Goal: Transaction & Acquisition: Purchase product/service

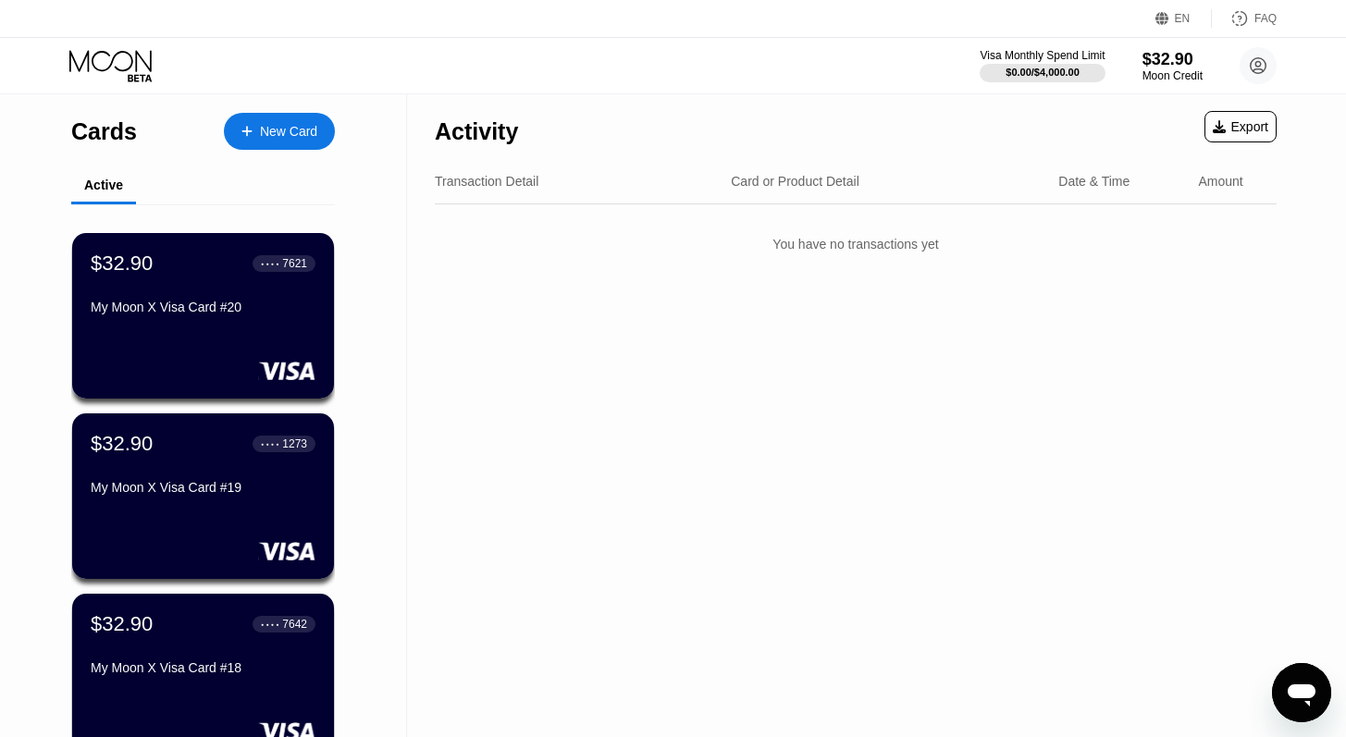
click at [253, 129] on div at bounding box center [255, 132] width 7 height 16
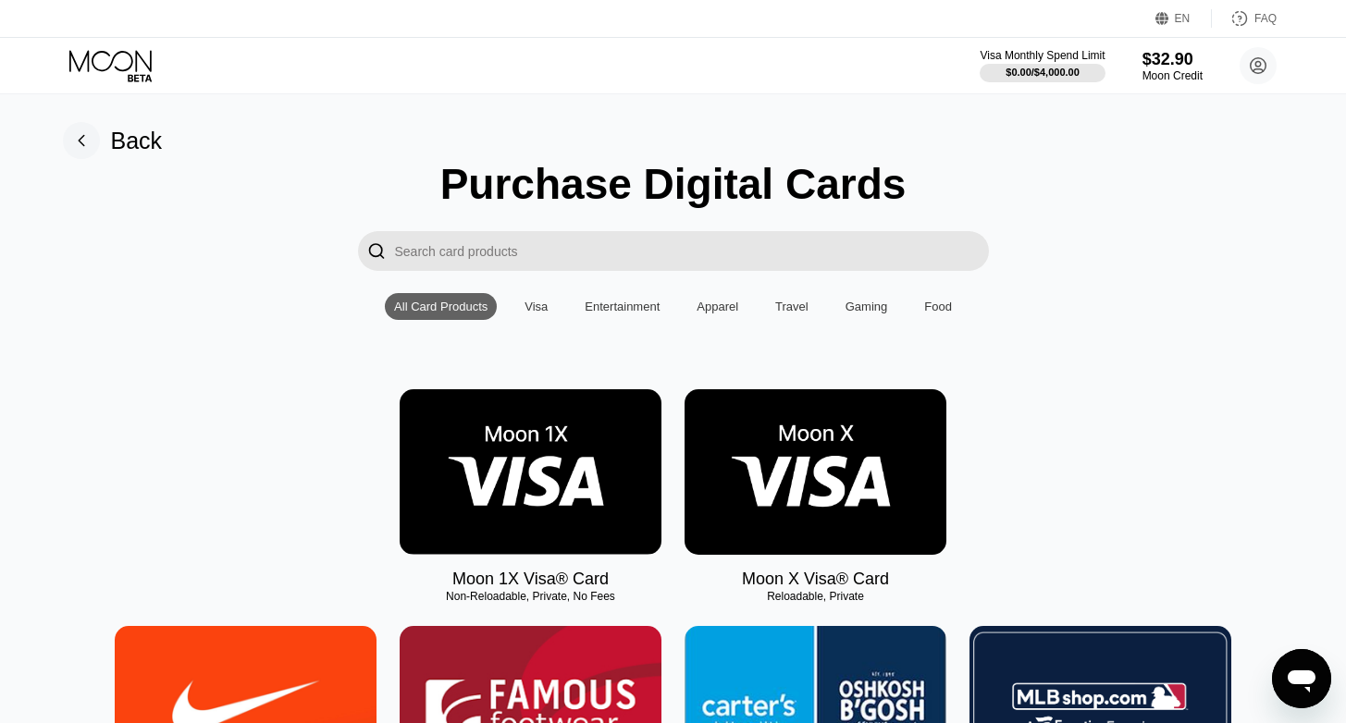
click at [879, 472] on img at bounding box center [815, 472] width 262 height 166
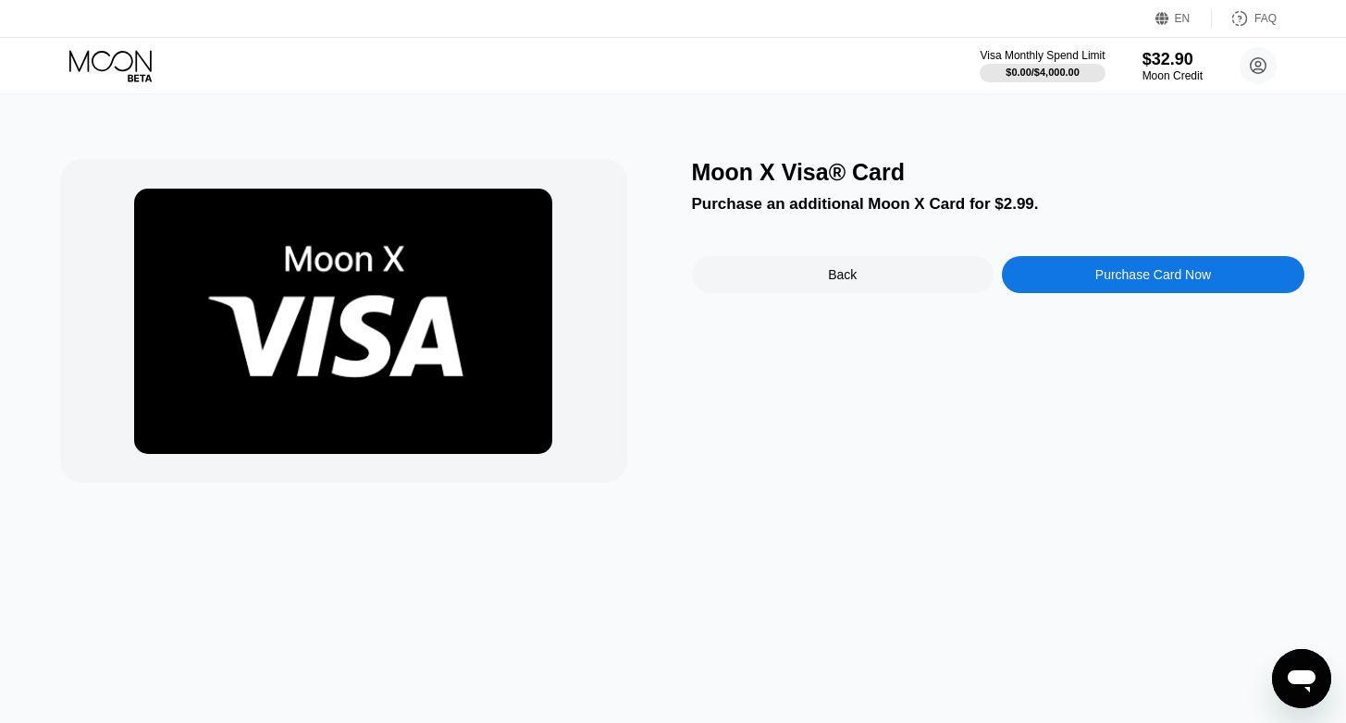
click at [1152, 291] on div "Purchase Card Now" at bounding box center [1153, 274] width 302 height 37
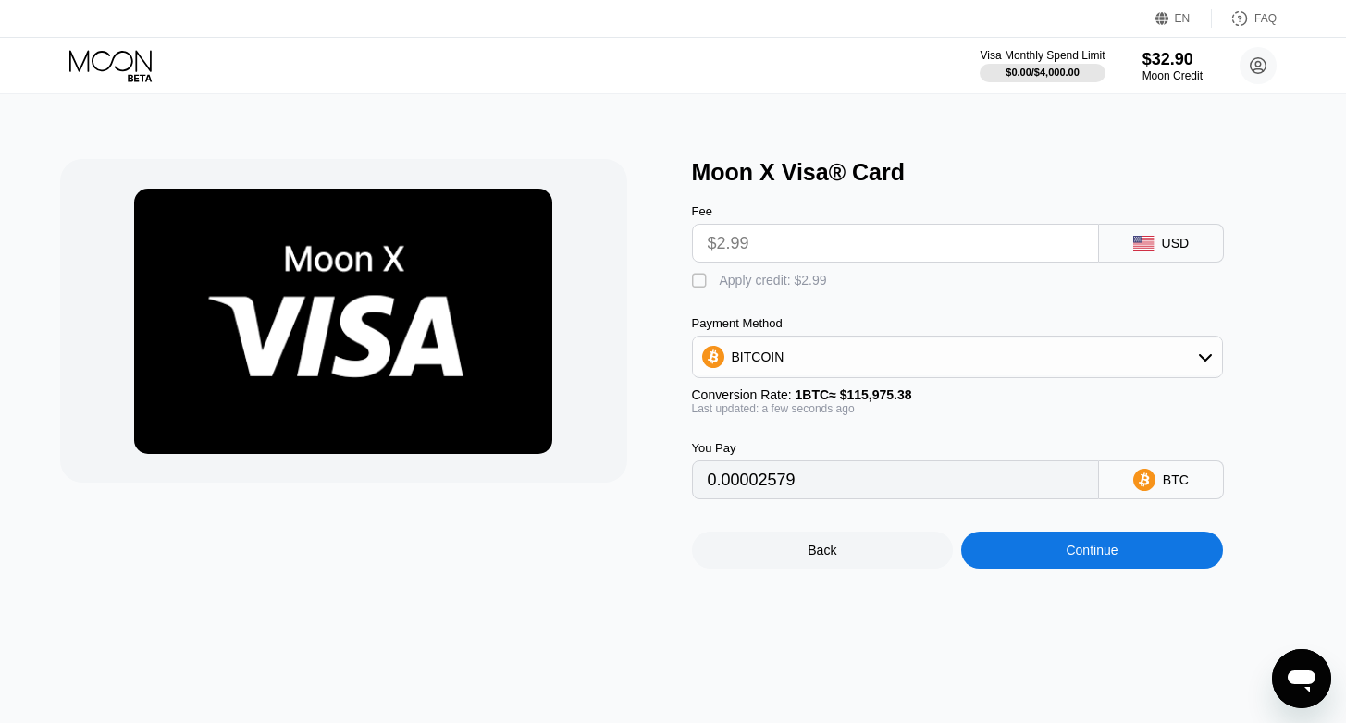
click at [770, 290] on div "Fee $2.99 USD  Apply credit: $2.99 Payment Method BITCOIN Conversion Rate: 1 B…" at bounding box center [988, 343] width 592 height 314
click at [768, 286] on div "Apply credit: $2.99" at bounding box center [772, 280] width 107 height 15
type input "0"
click at [1124, 560] on div "Continue" at bounding box center [1092, 550] width 262 height 37
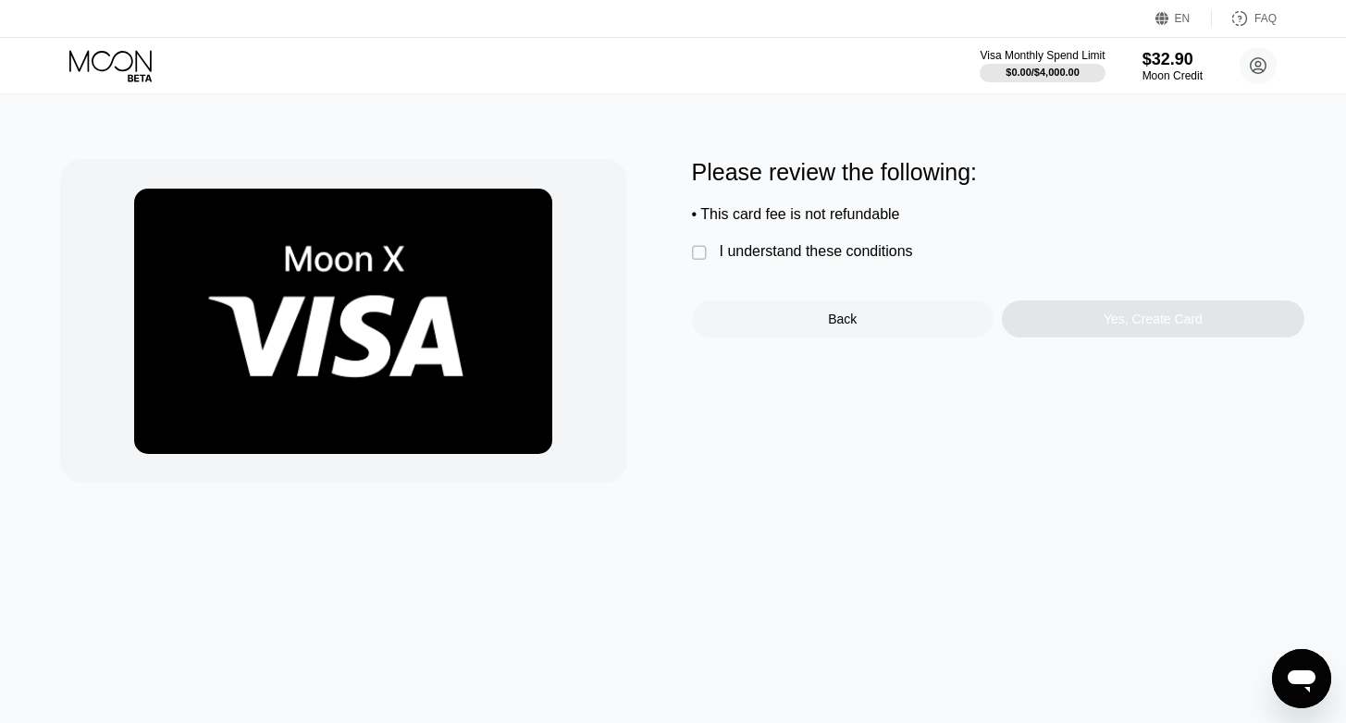
click at [764, 263] on div "Please review the following: • This card fee is not refundable  I understand t…" at bounding box center [998, 248] width 612 height 178
click at [759, 253] on div "I understand these conditions" at bounding box center [815, 251] width 193 height 17
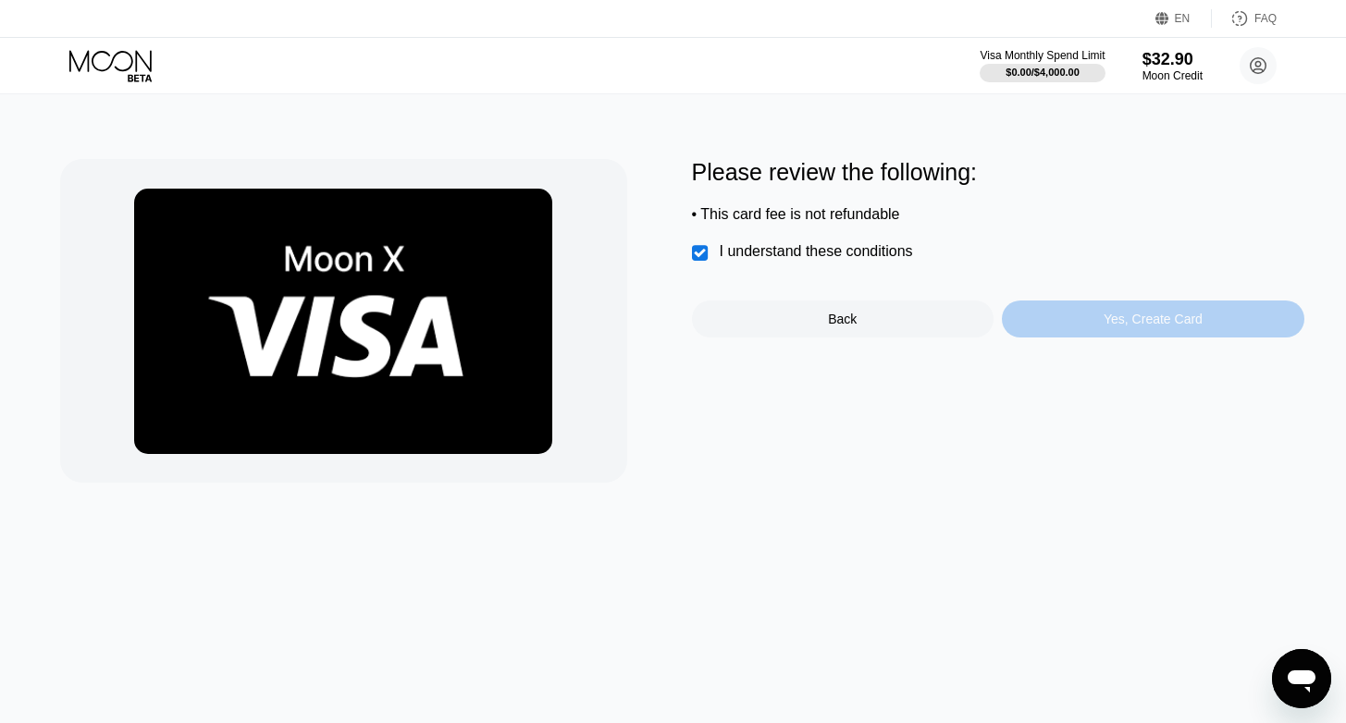
click at [1117, 313] on div "Yes, Create Card" at bounding box center [1152, 319] width 99 height 15
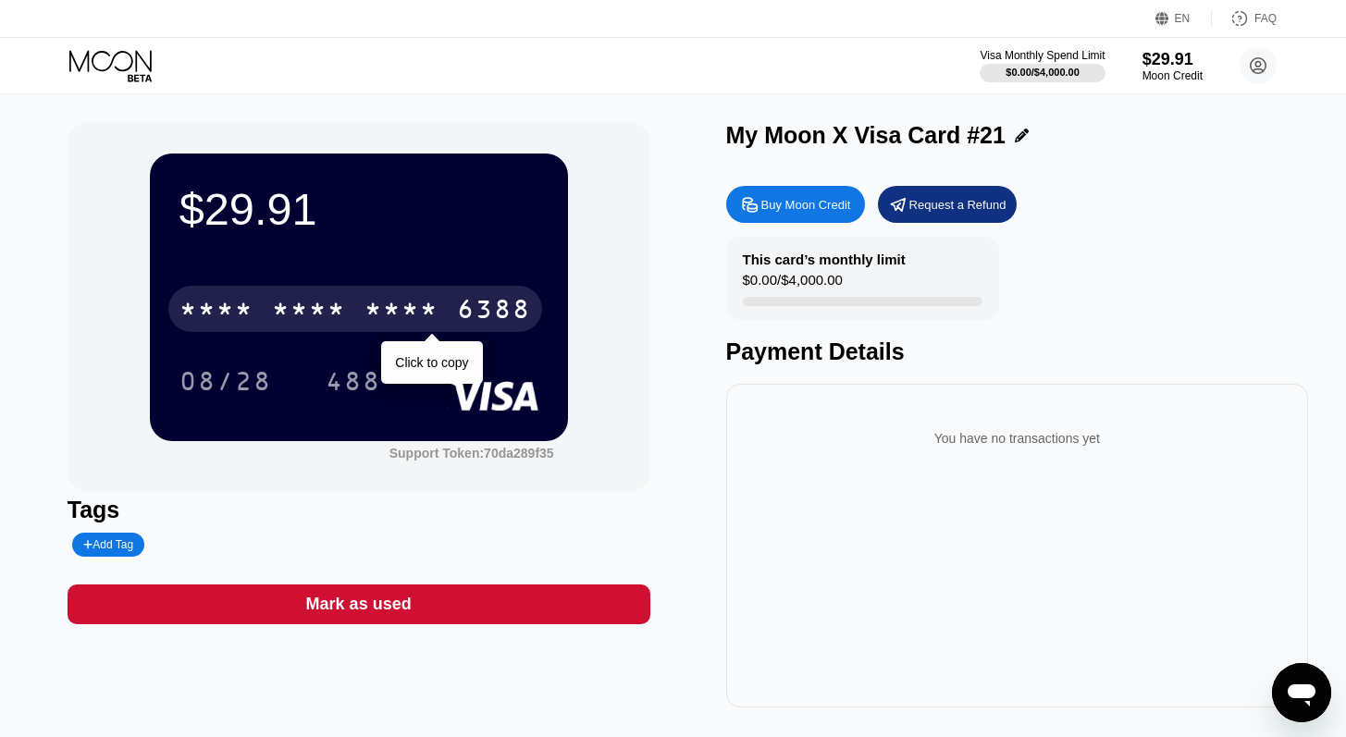
click at [469, 331] on div "* * * * * * * * * * * * 6388" at bounding box center [355, 309] width 374 height 46
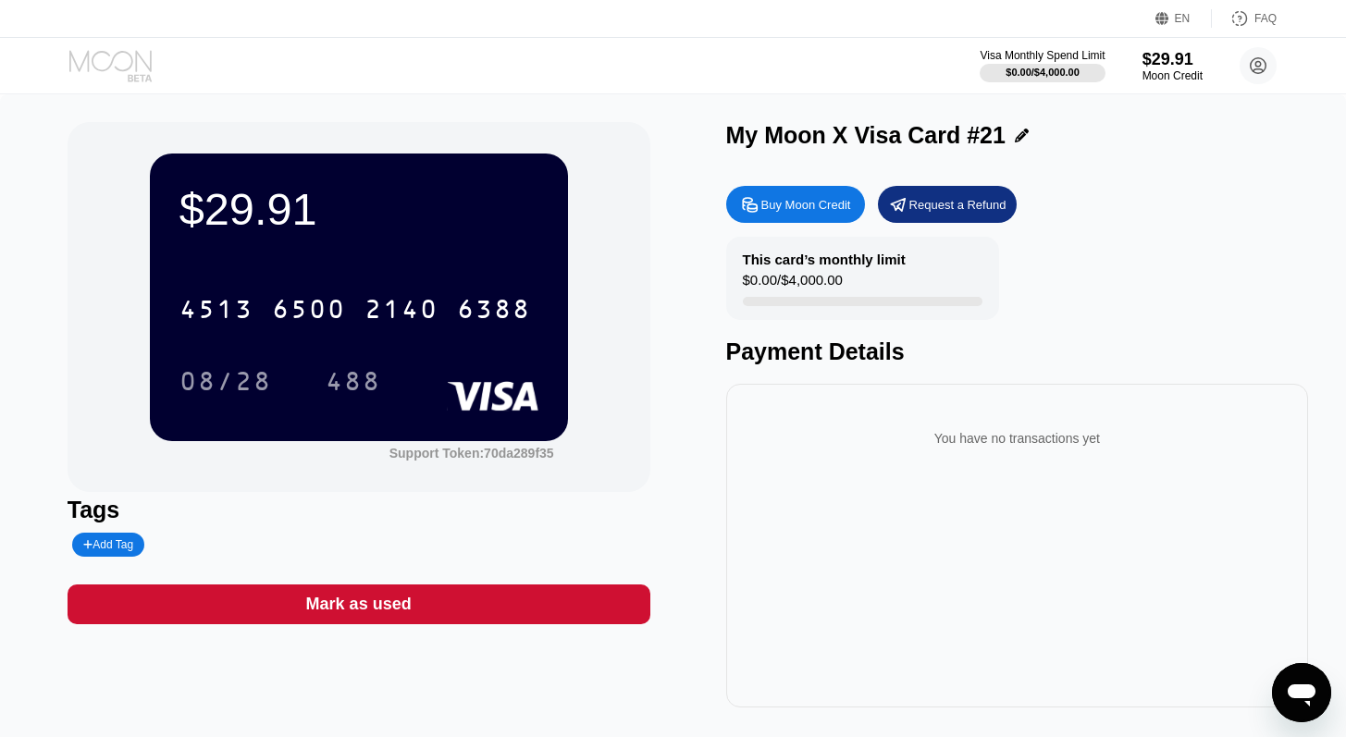
click at [129, 80] on icon at bounding box center [140, 77] width 24 height 7
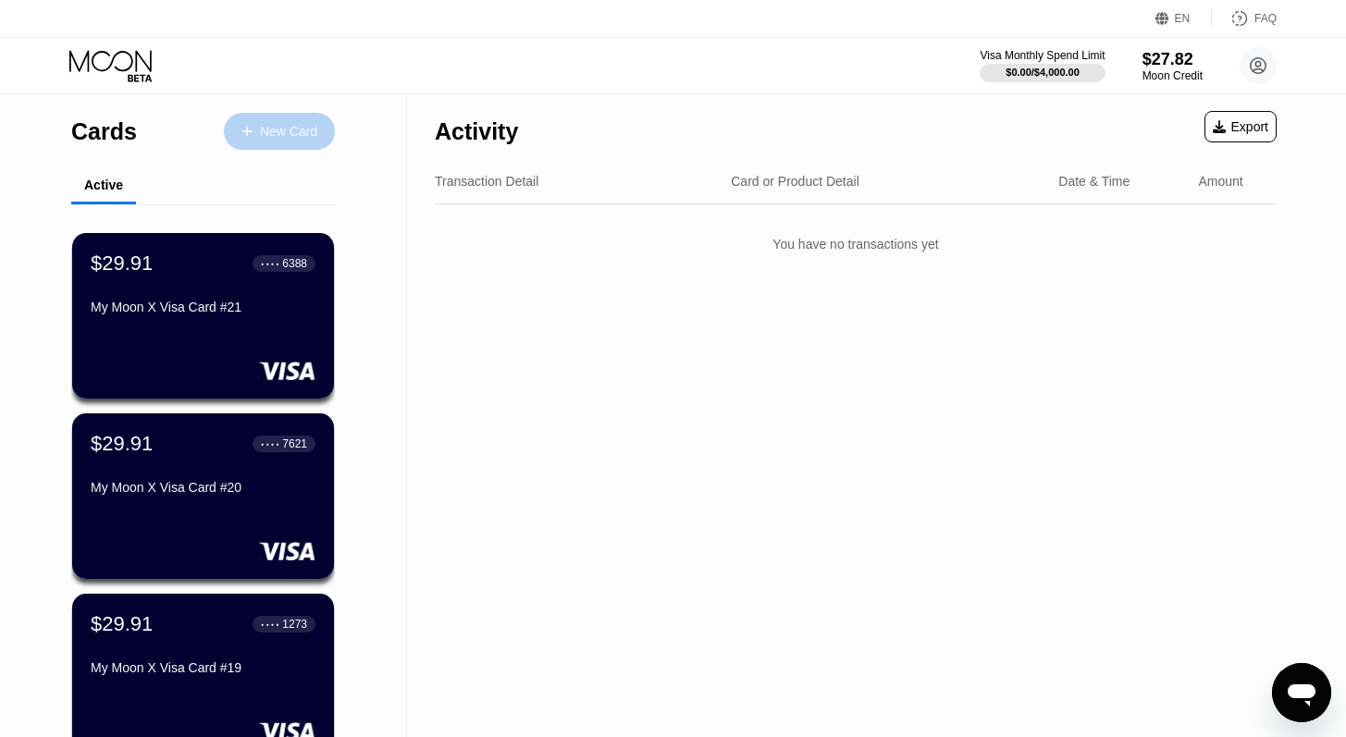
click at [290, 145] on div "New Card" at bounding box center [279, 131] width 111 height 37
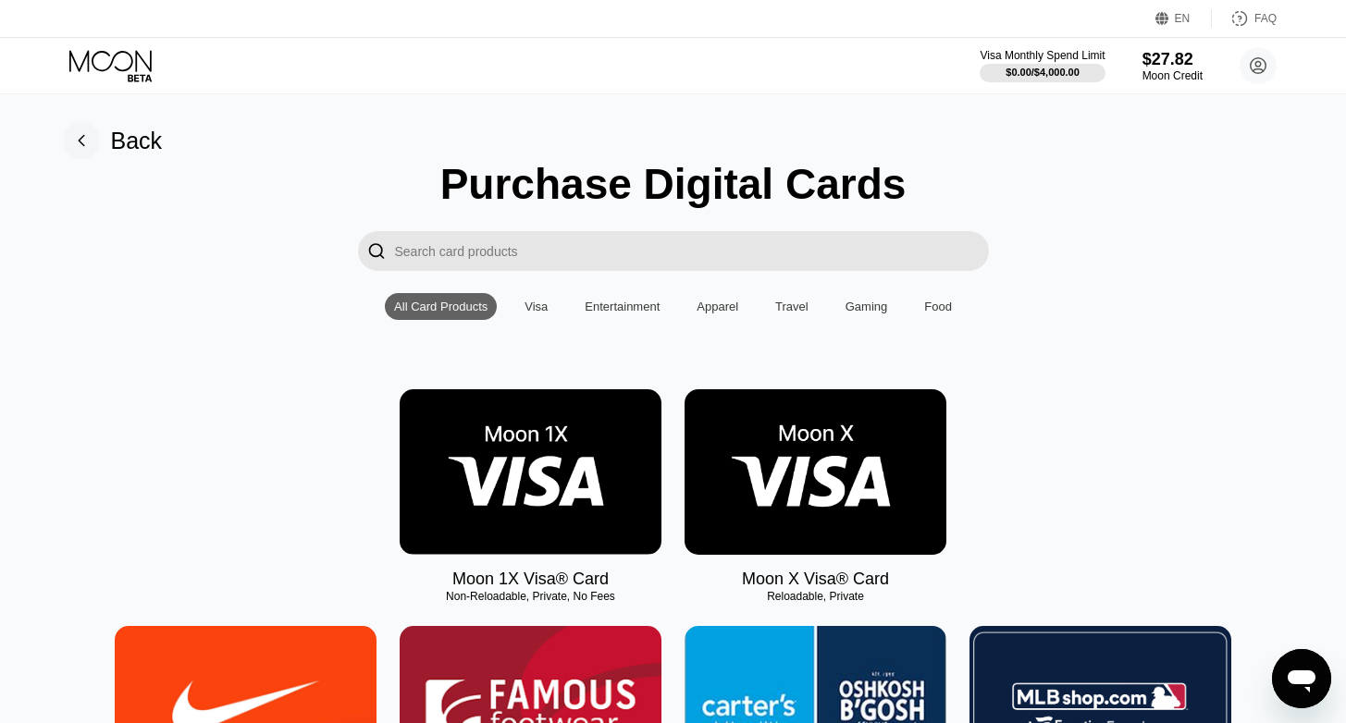
click at [834, 423] on img at bounding box center [815, 472] width 262 height 166
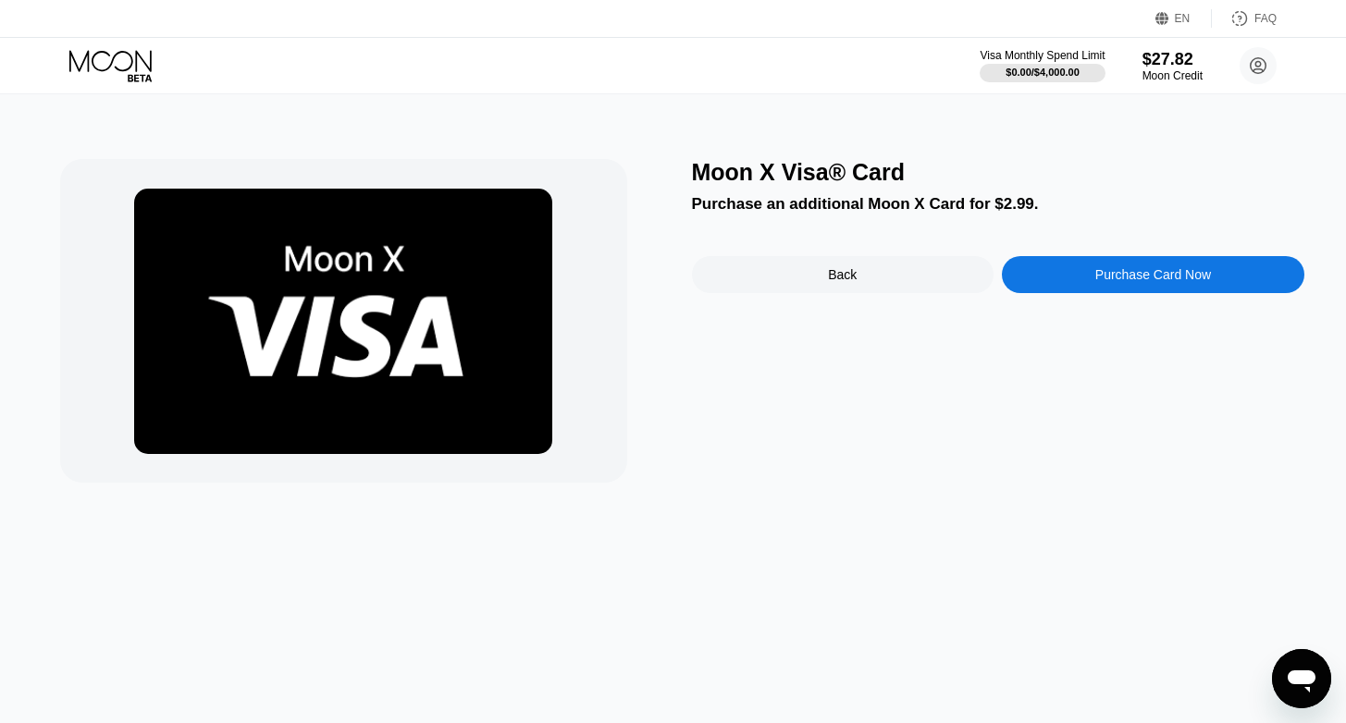
click at [1107, 277] on div "Purchase Card Now" at bounding box center [1153, 274] width 116 height 15
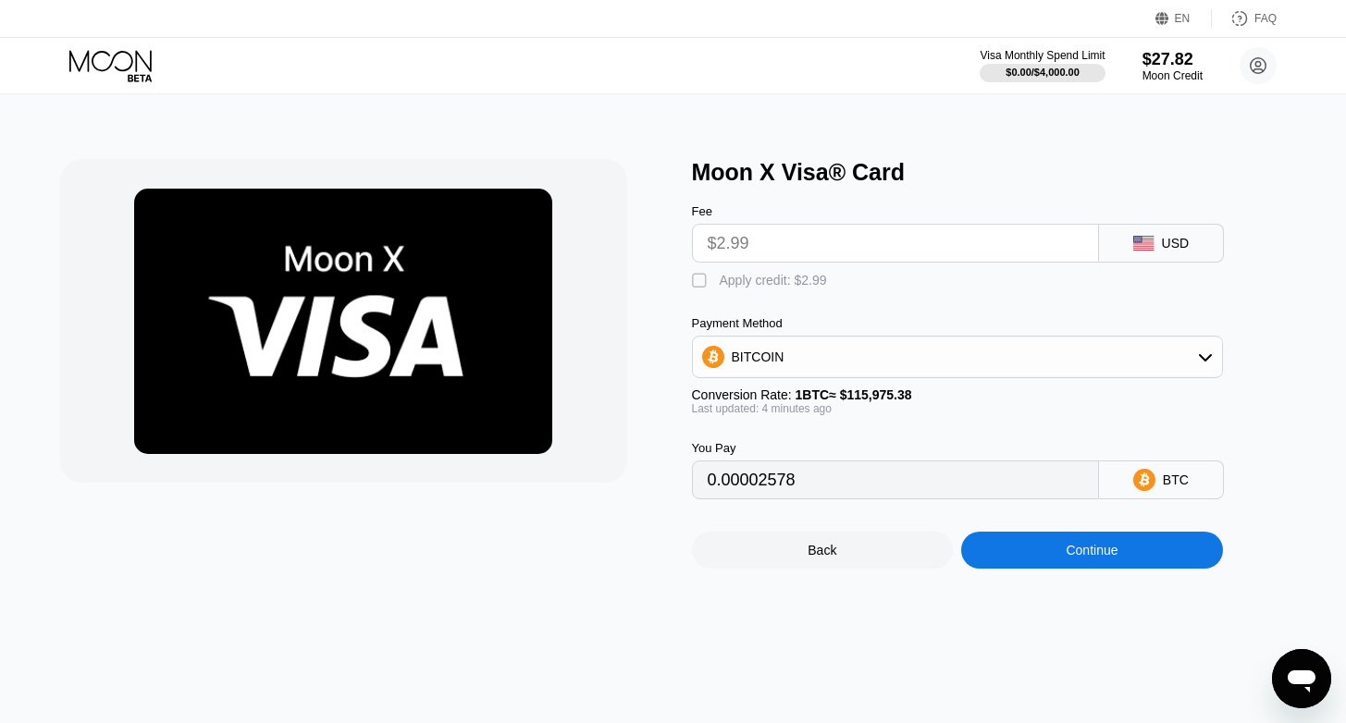
click at [693, 284] on div "" at bounding box center [701, 281] width 18 height 18
type input "0"
click at [1071, 534] on div "Back Continue" at bounding box center [988, 533] width 592 height 69
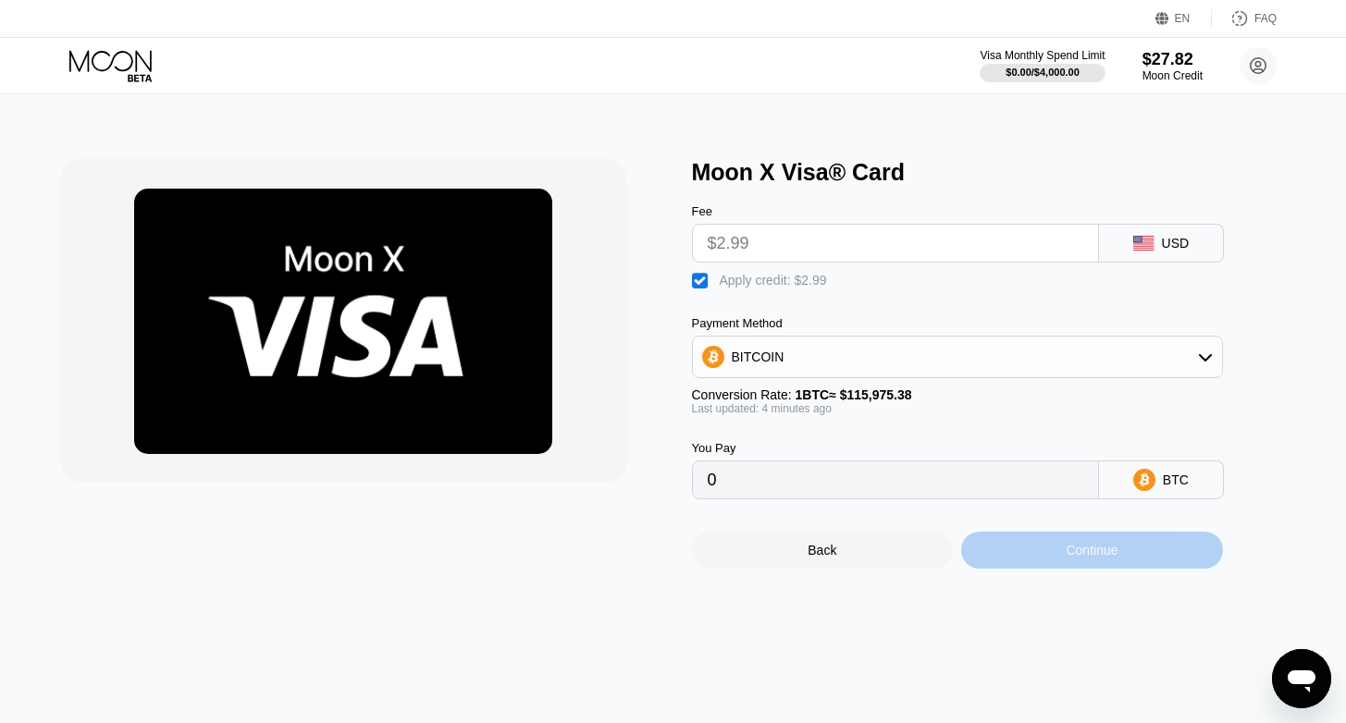
click at [1076, 543] on div "Continue" at bounding box center [1092, 550] width 262 height 37
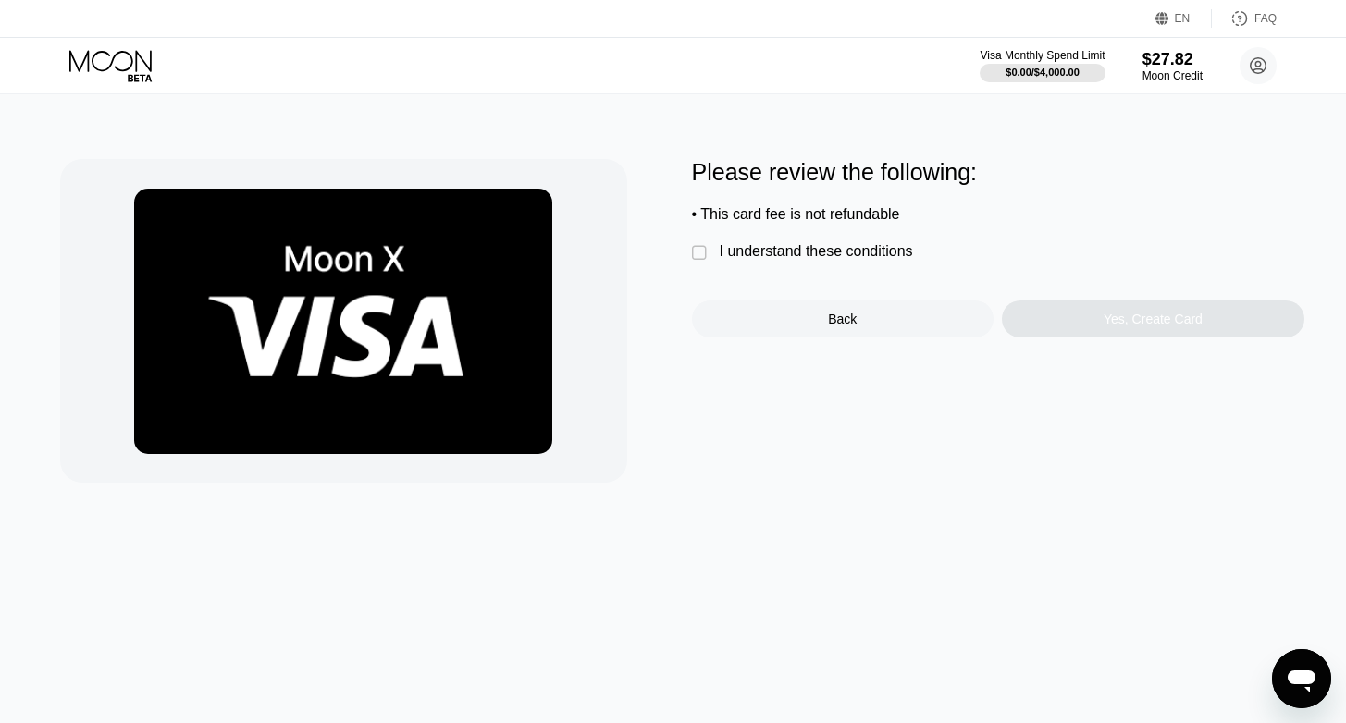
click at [692, 250] on div "" at bounding box center [701, 253] width 18 height 18
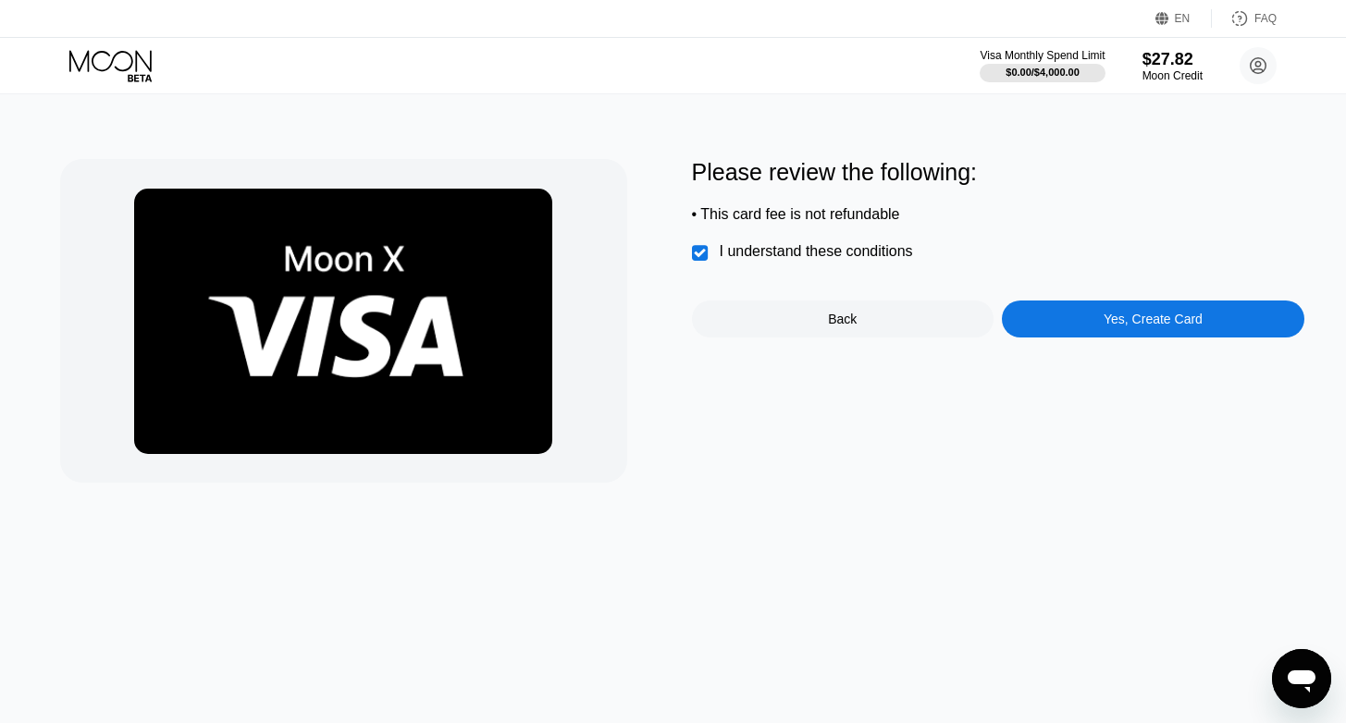
click at [1274, 328] on div "Yes, Create Card" at bounding box center [1153, 319] width 302 height 37
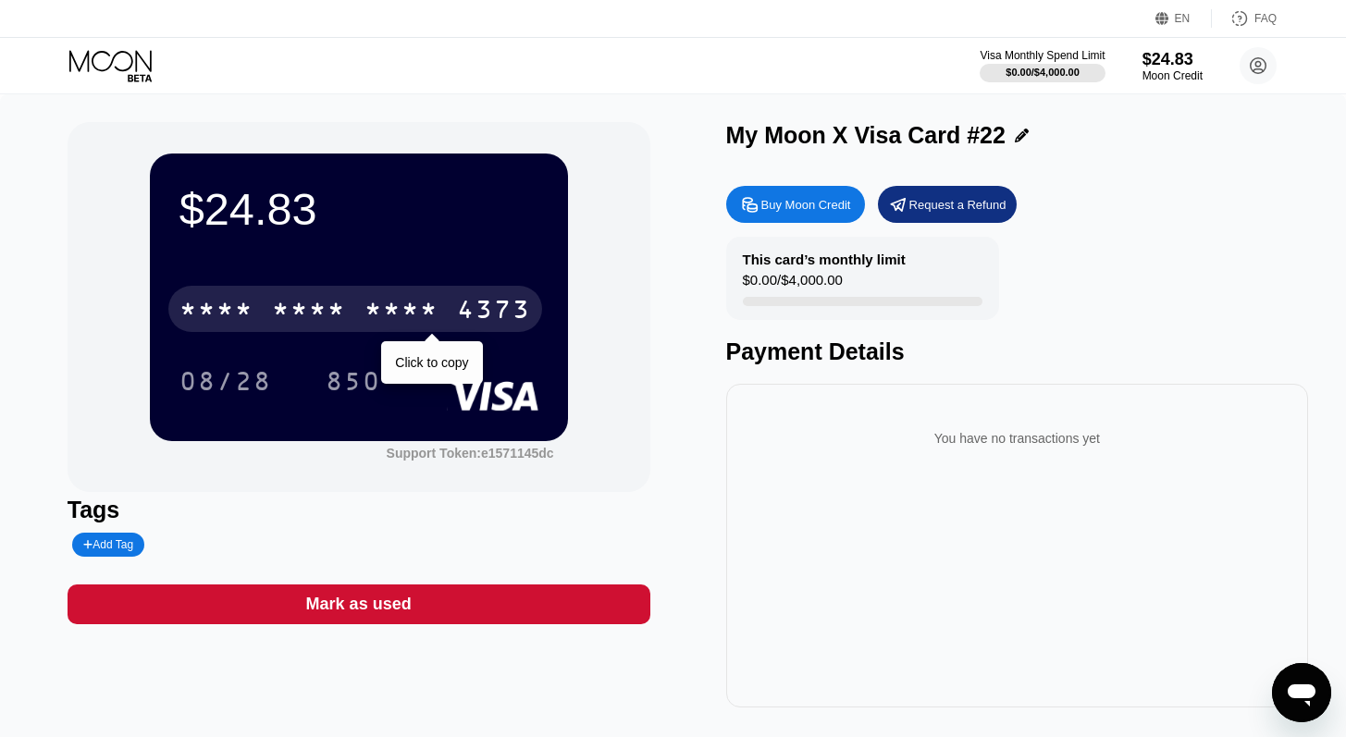
click at [437, 302] on div "* * * *" at bounding box center [401, 312] width 74 height 30
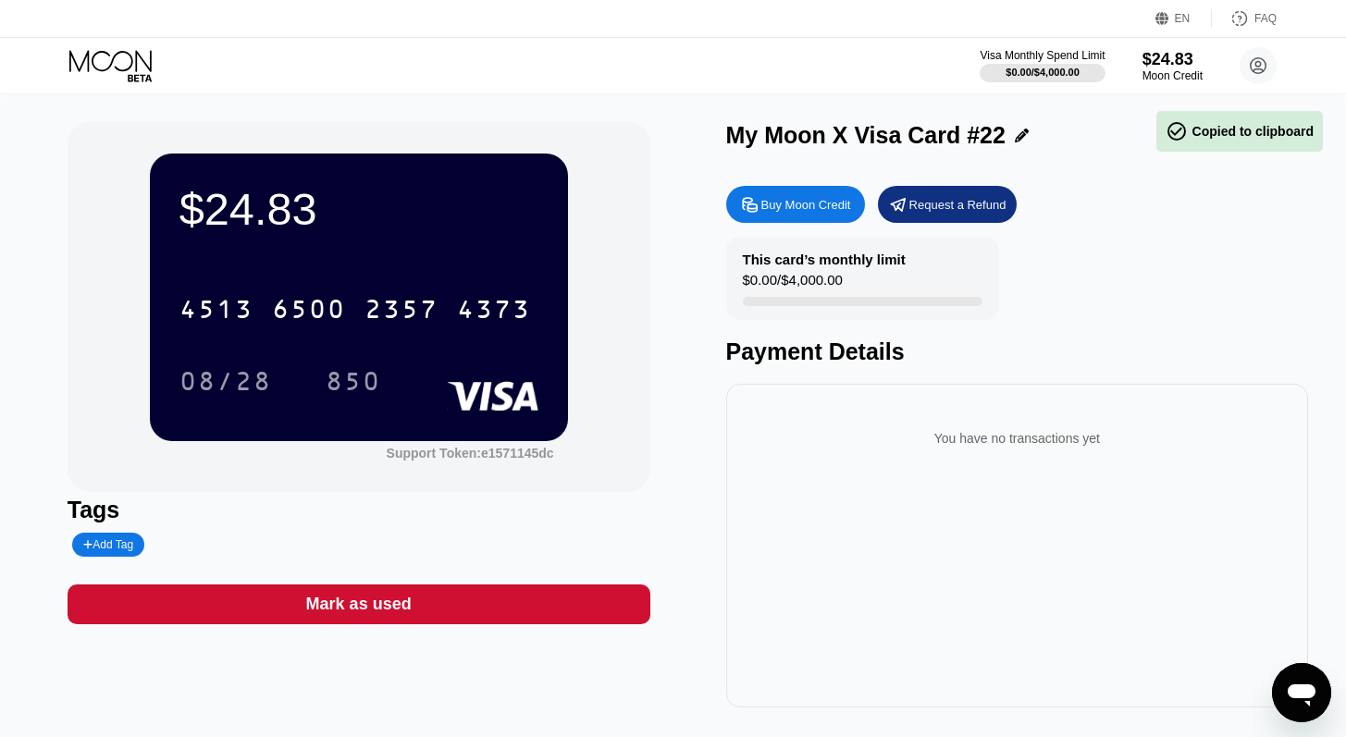
click at [692, 198] on div "$24.83 4513 6500 2357 4373 08/28 850 Support Token: e1571145dc Tags Add Tag Mar…" at bounding box center [673, 414] width 1211 height 585
click at [142, 67] on icon at bounding box center [112, 66] width 86 height 32
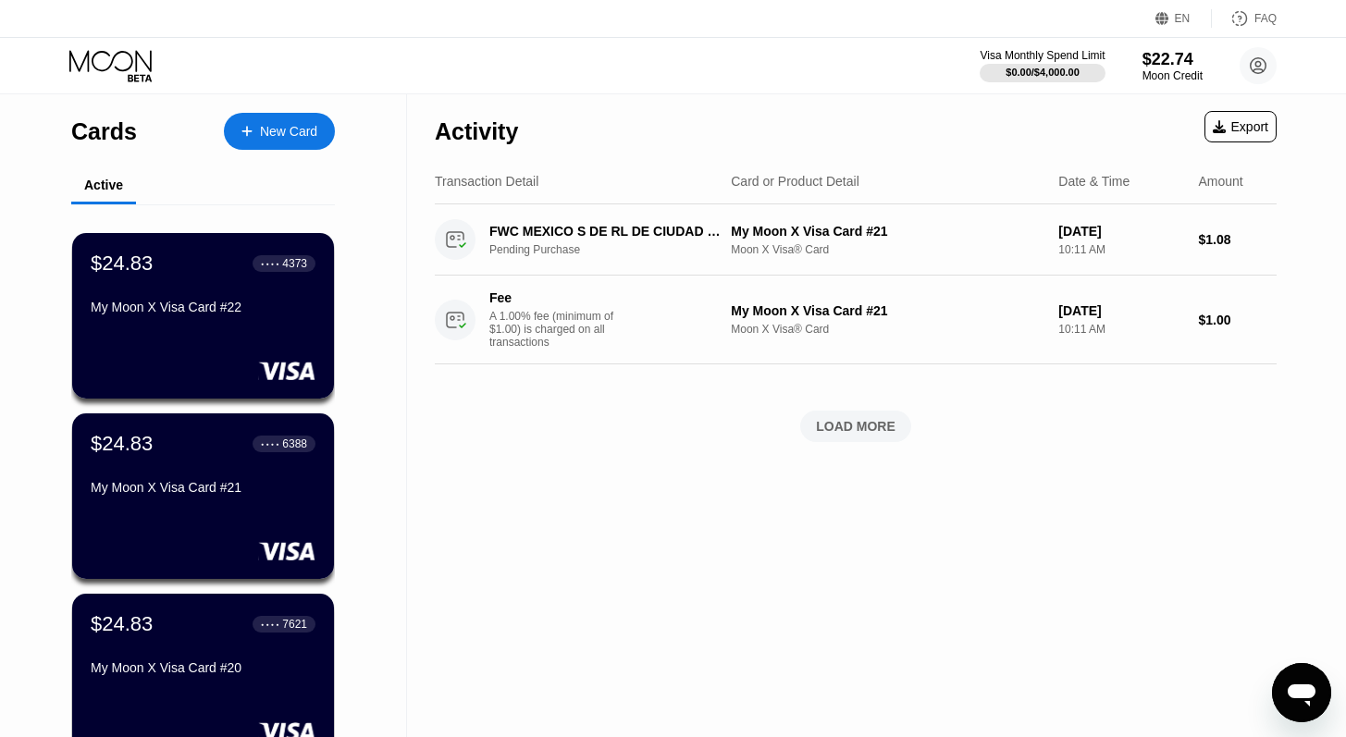
click at [301, 137] on div "New Card" at bounding box center [288, 132] width 57 height 16
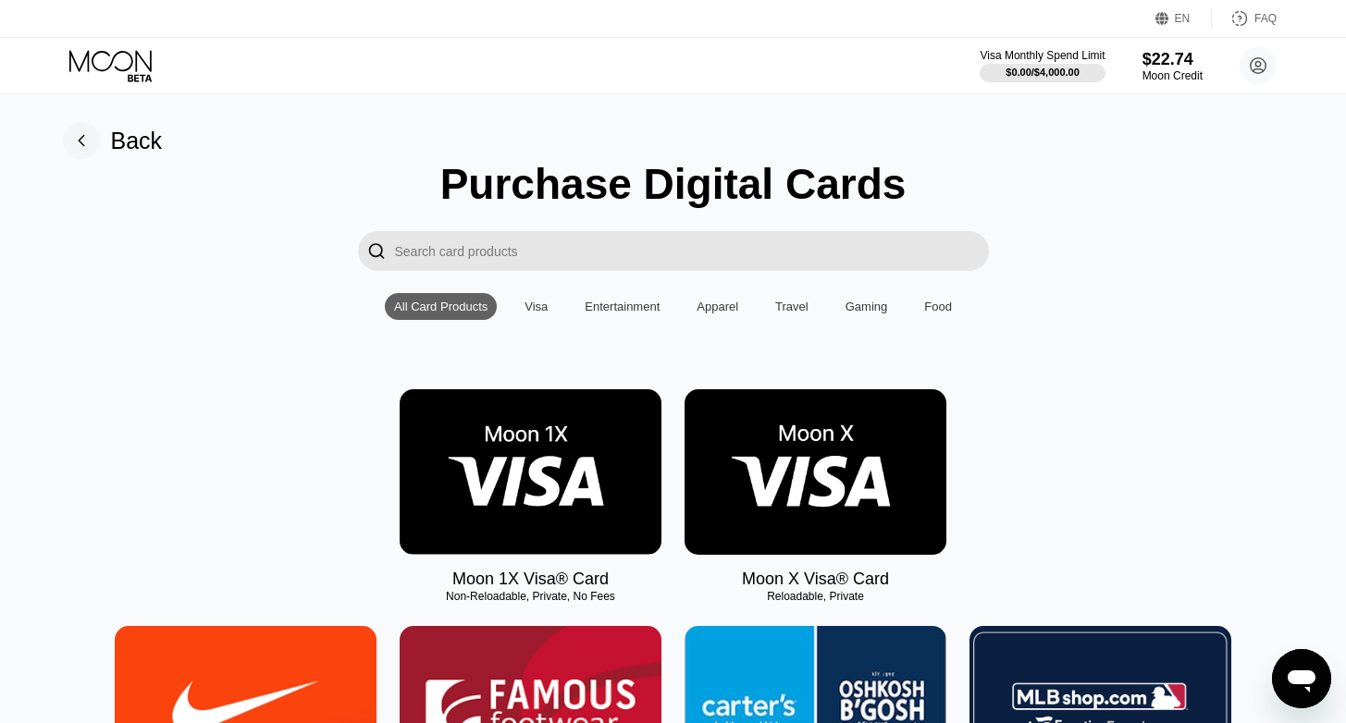
click at [790, 431] on img at bounding box center [815, 472] width 262 height 166
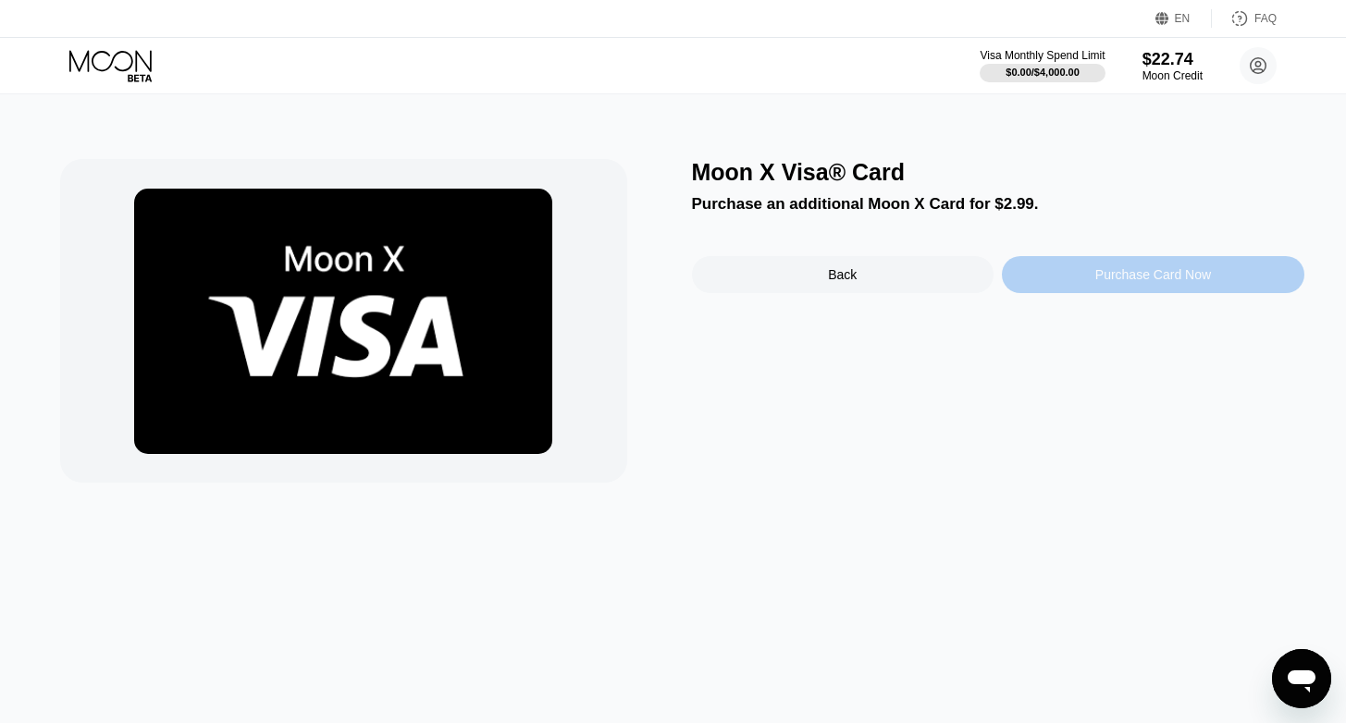
click at [1139, 292] on div "Purchase Card Now" at bounding box center [1153, 274] width 302 height 37
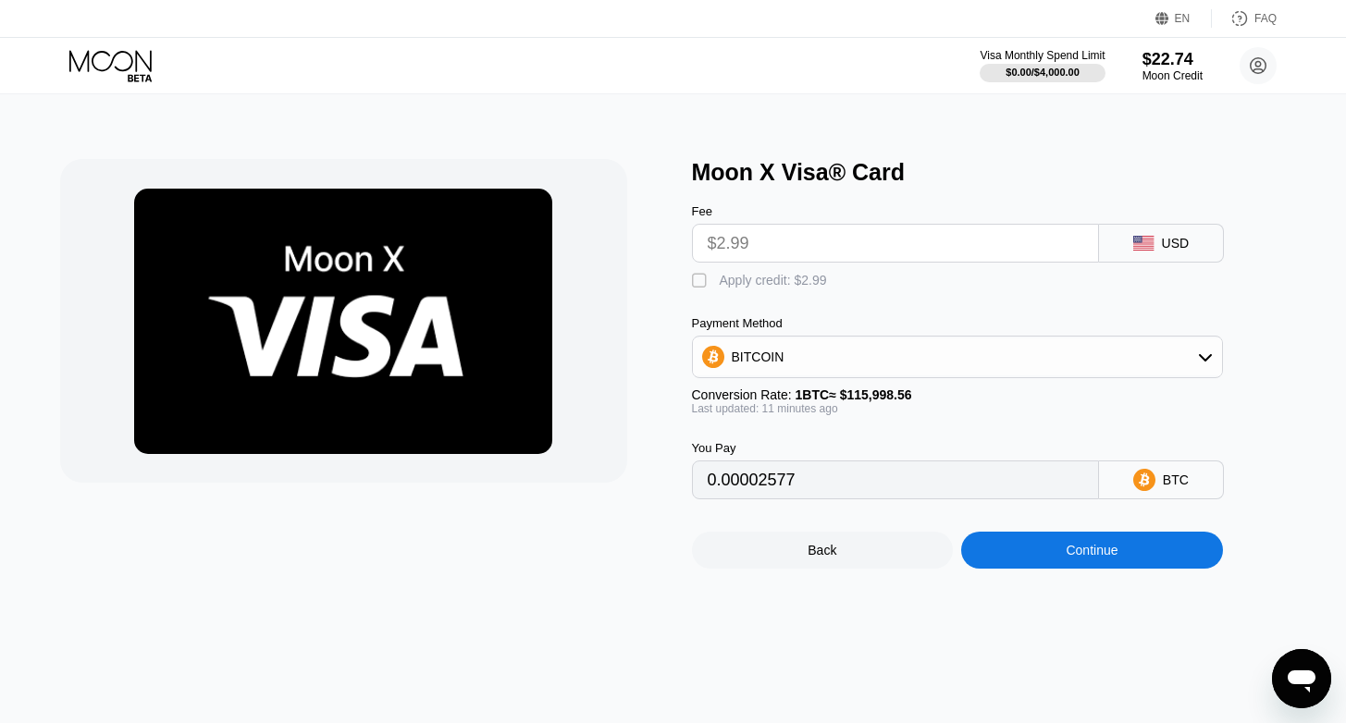
click at [707, 280] on div "" at bounding box center [701, 281] width 18 height 18
type input "0"
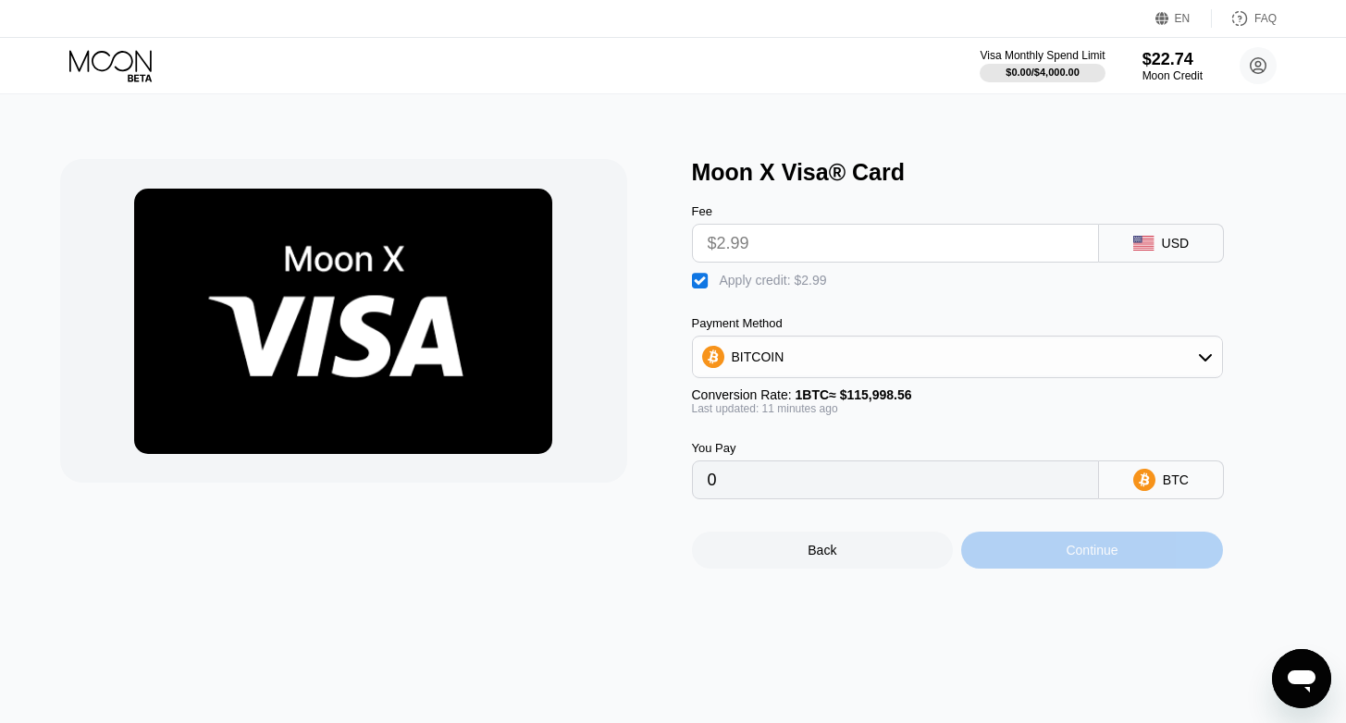
click at [1078, 545] on div "Continue" at bounding box center [1092, 550] width 262 height 37
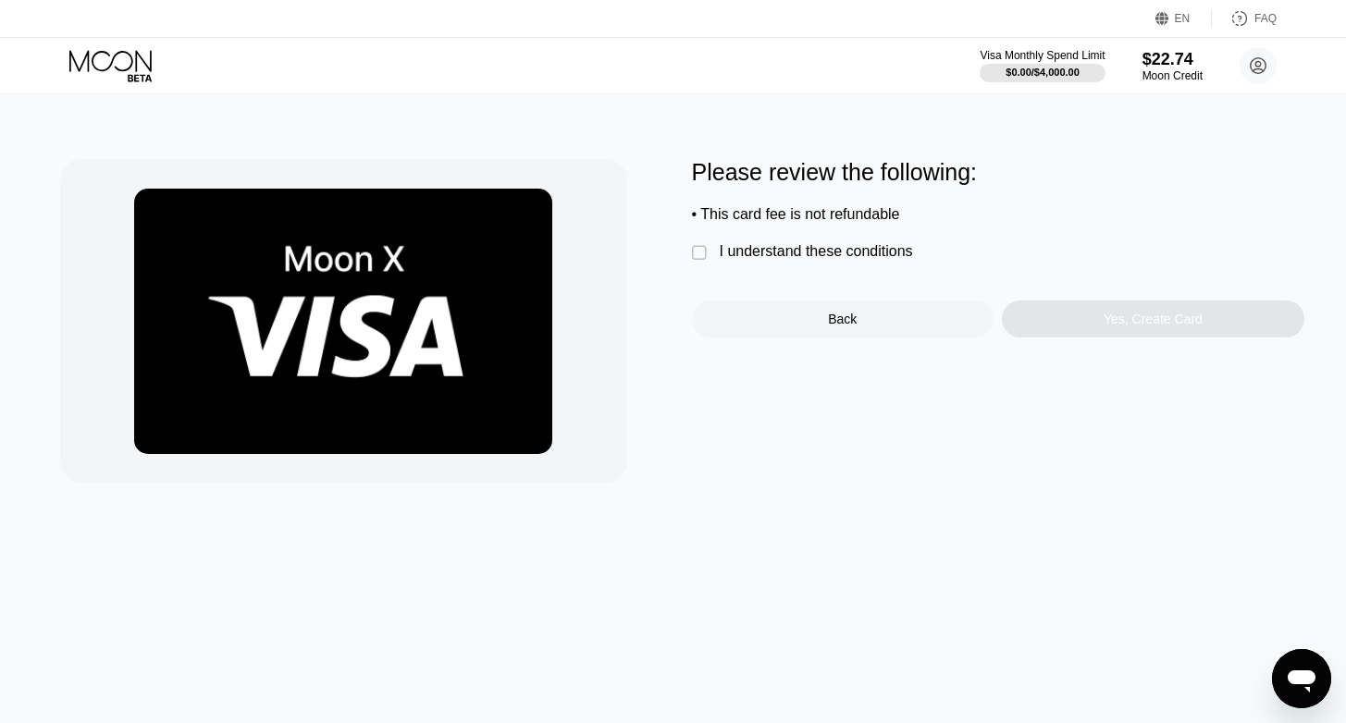
click at [687, 246] on div "Please review the following: • This card fee is not refundable  I understand t…" at bounding box center [672, 321] width 1225 height 324
click at [700, 254] on div "" at bounding box center [701, 253] width 18 height 18
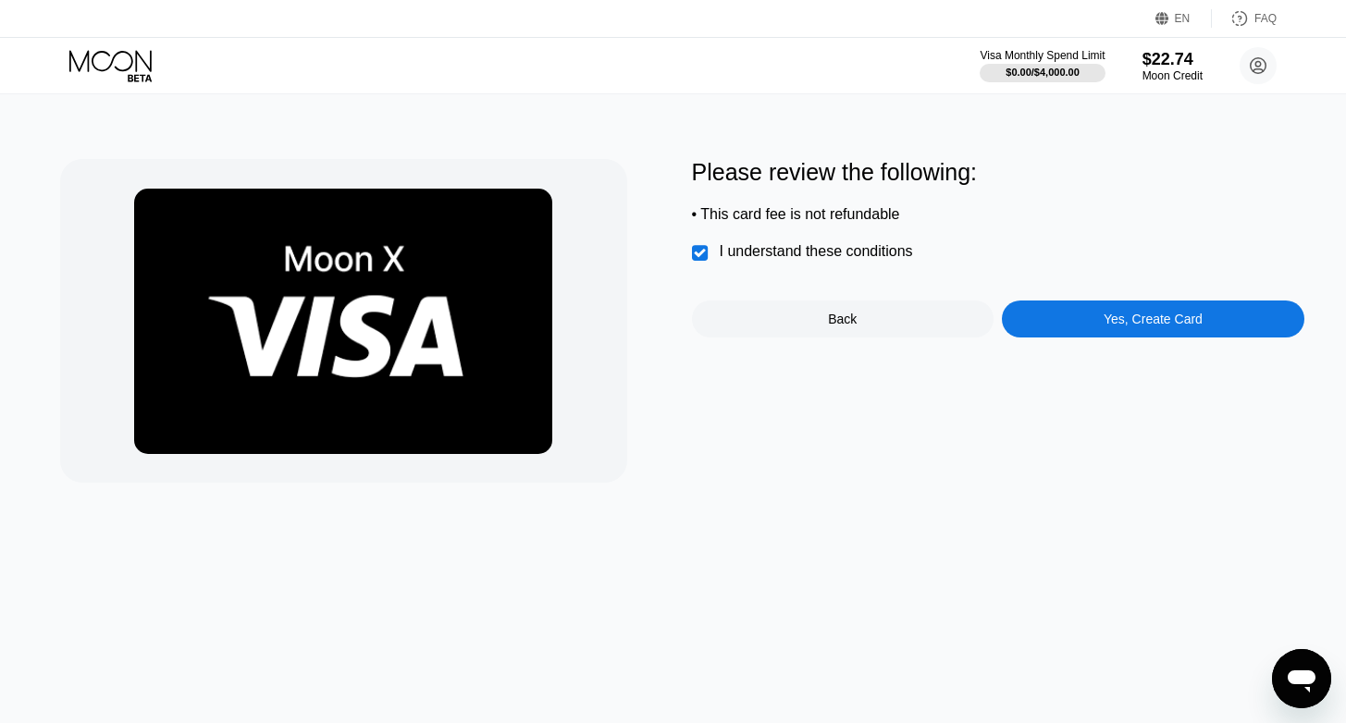
click at [1233, 322] on div "Yes, Create Card" at bounding box center [1153, 319] width 302 height 37
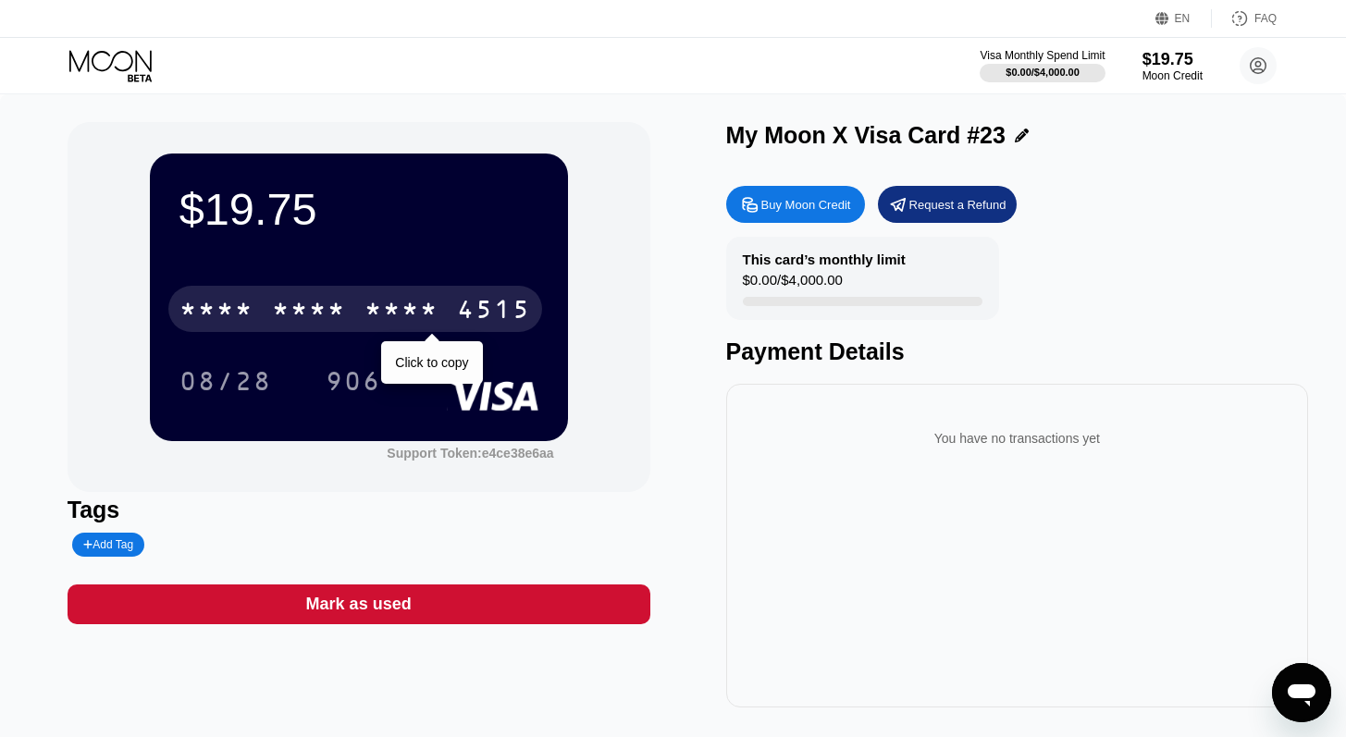
click at [499, 317] on div "4515" at bounding box center [494, 312] width 74 height 30
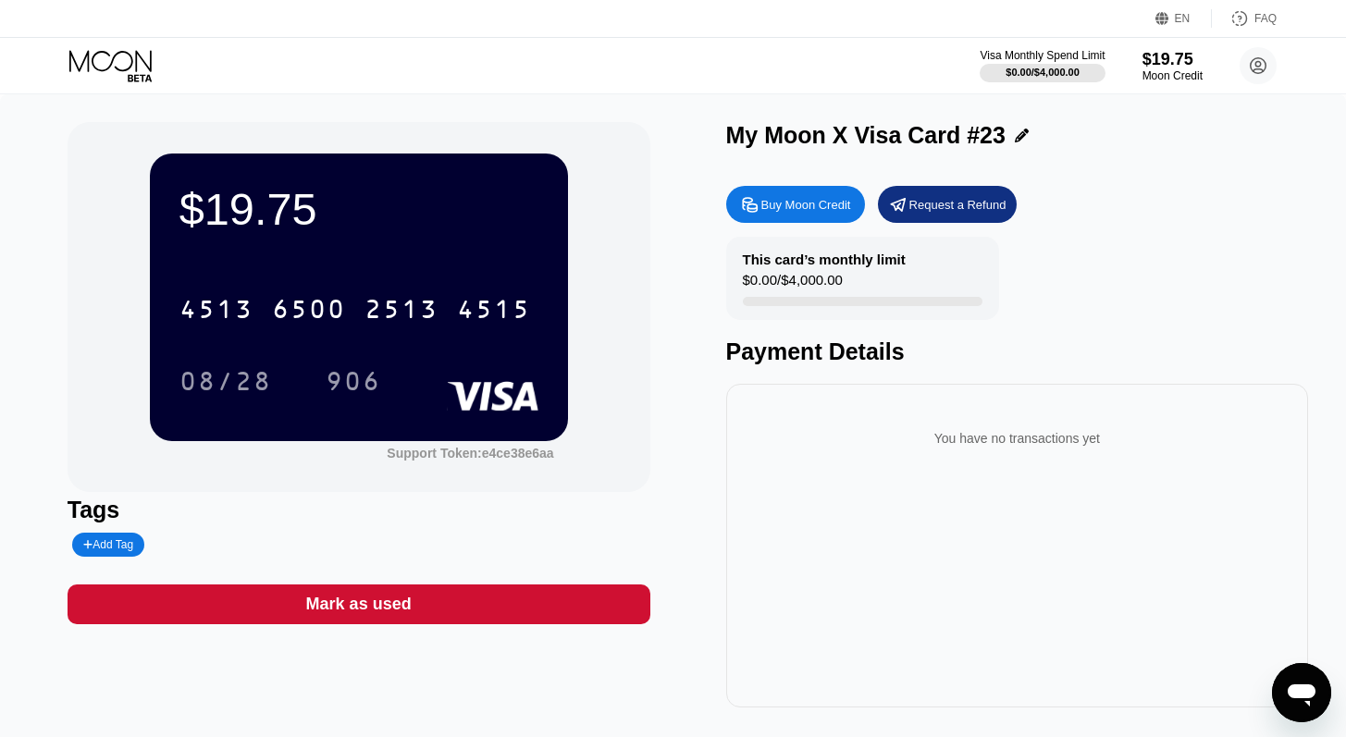
click at [152, 74] on icon at bounding box center [112, 66] width 86 height 32
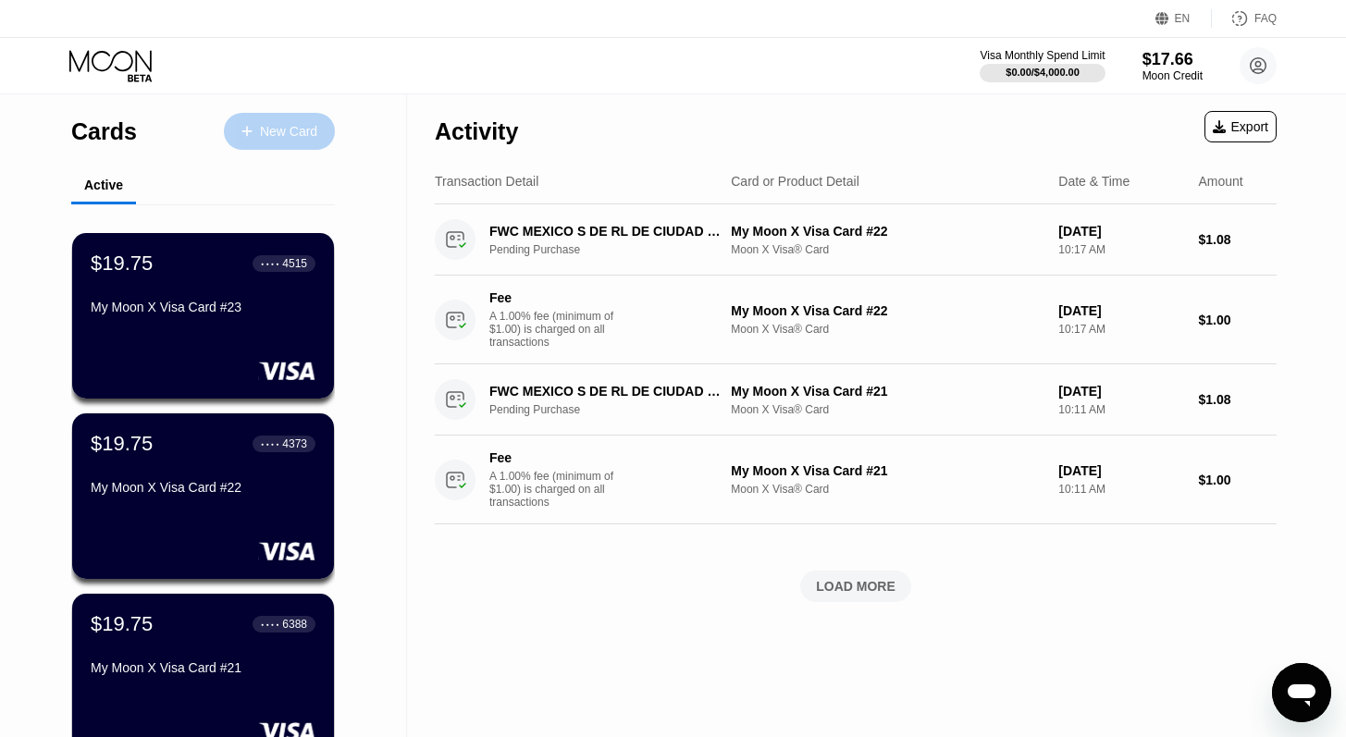
click at [301, 142] on div "New Card" at bounding box center [279, 131] width 111 height 37
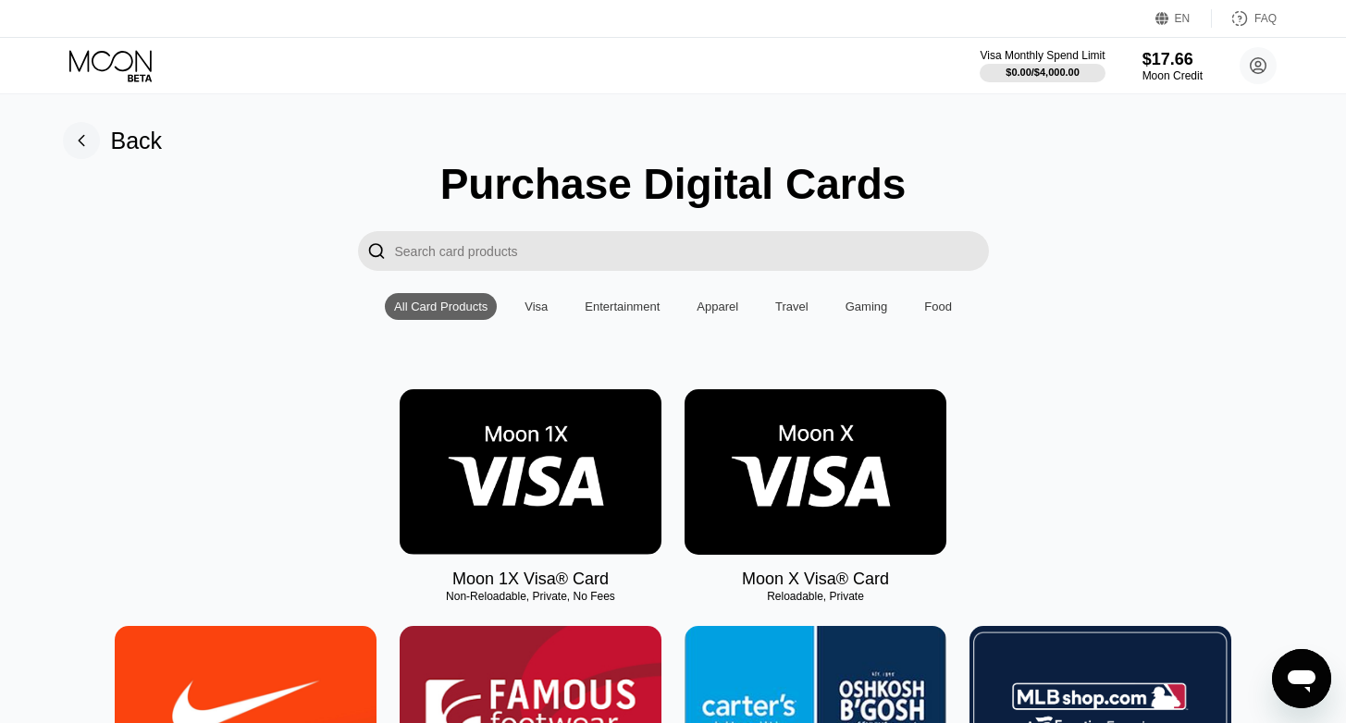
click at [866, 390] on img at bounding box center [815, 472] width 262 height 166
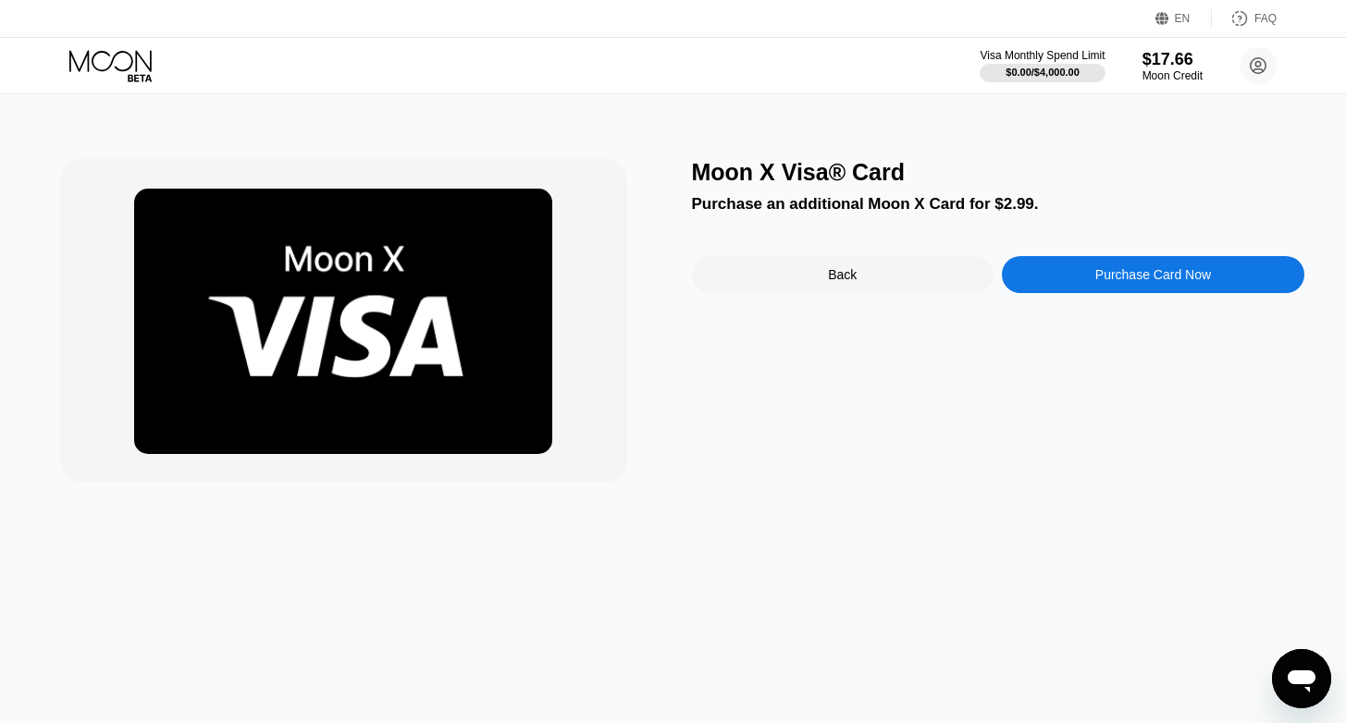
click at [1102, 288] on div "Purchase Card Now" at bounding box center [1153, 274] width 302 height 37
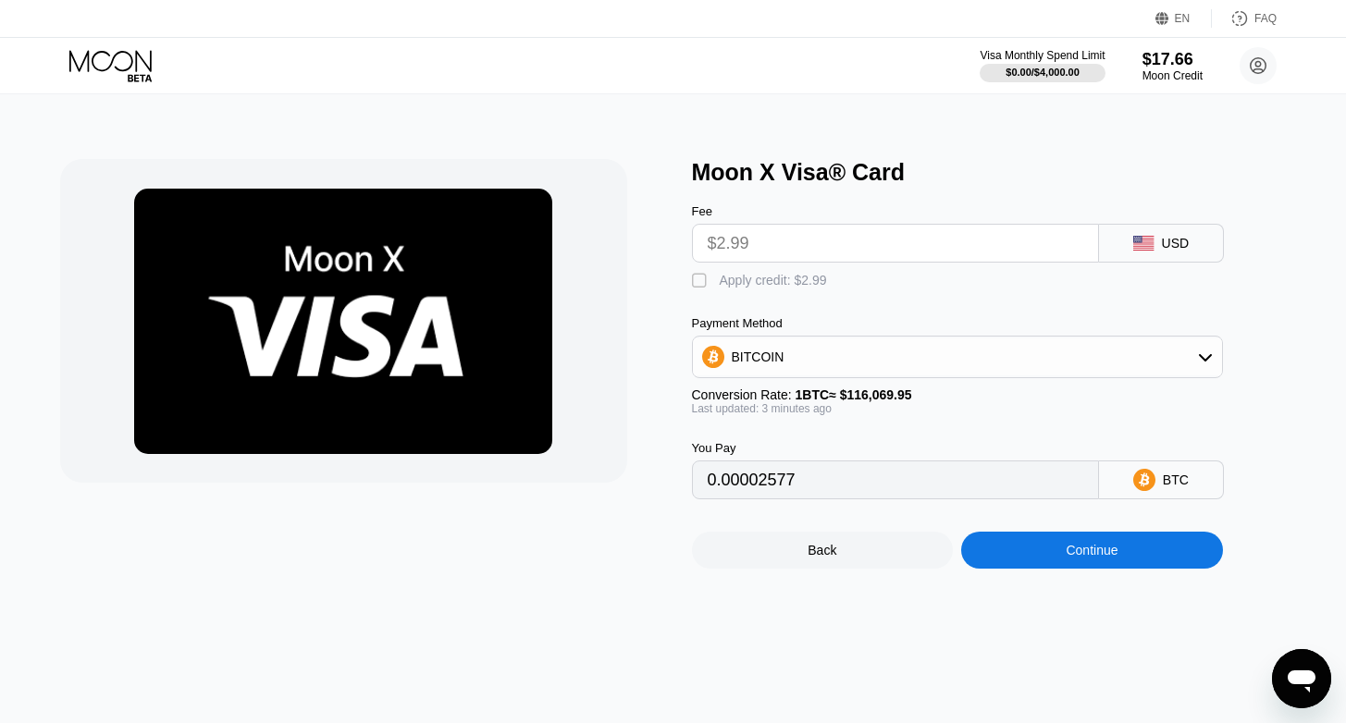
click at [699, 277] on div "" at bounding box center [701, 281] width 18 height 18
type input "0"
click at [1103, 547] on div "Continue" at bounding box center [1091, 550] width 52 height 15
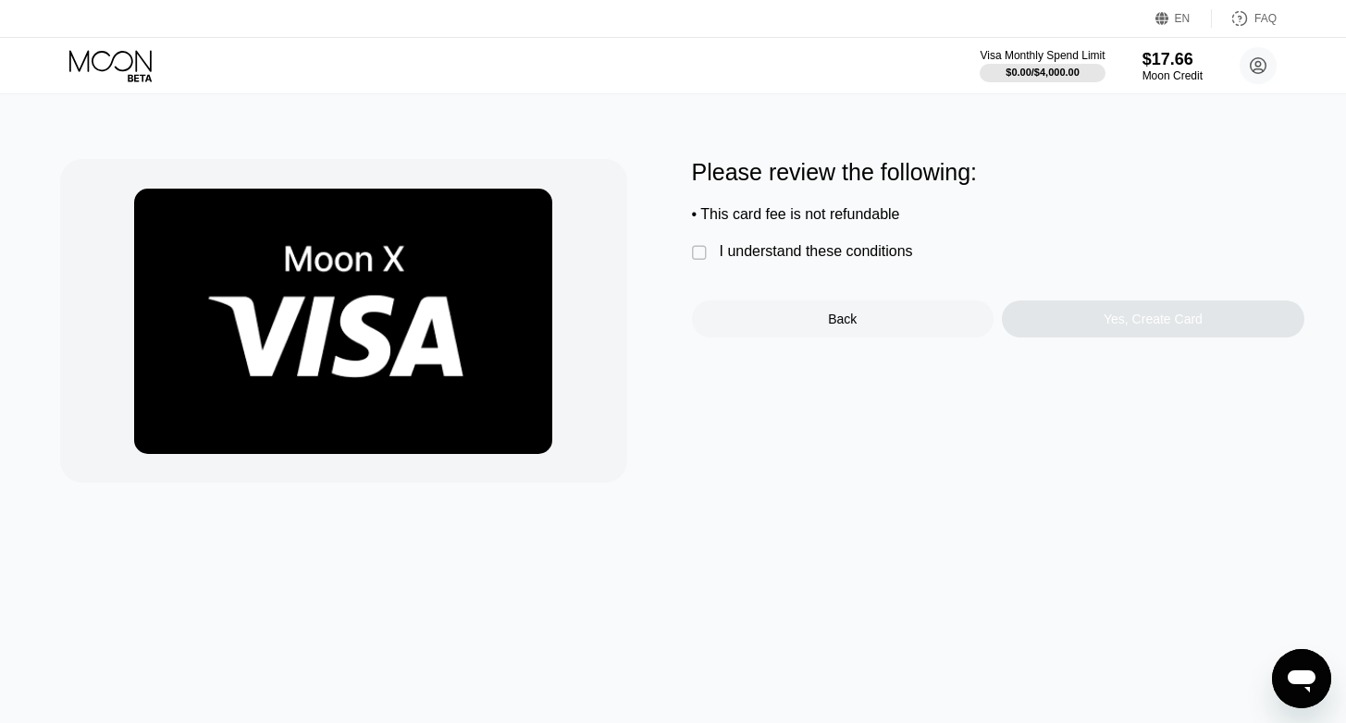
click at [701, 250] on div "" at bounding box center [701, 253] width 18 height 18
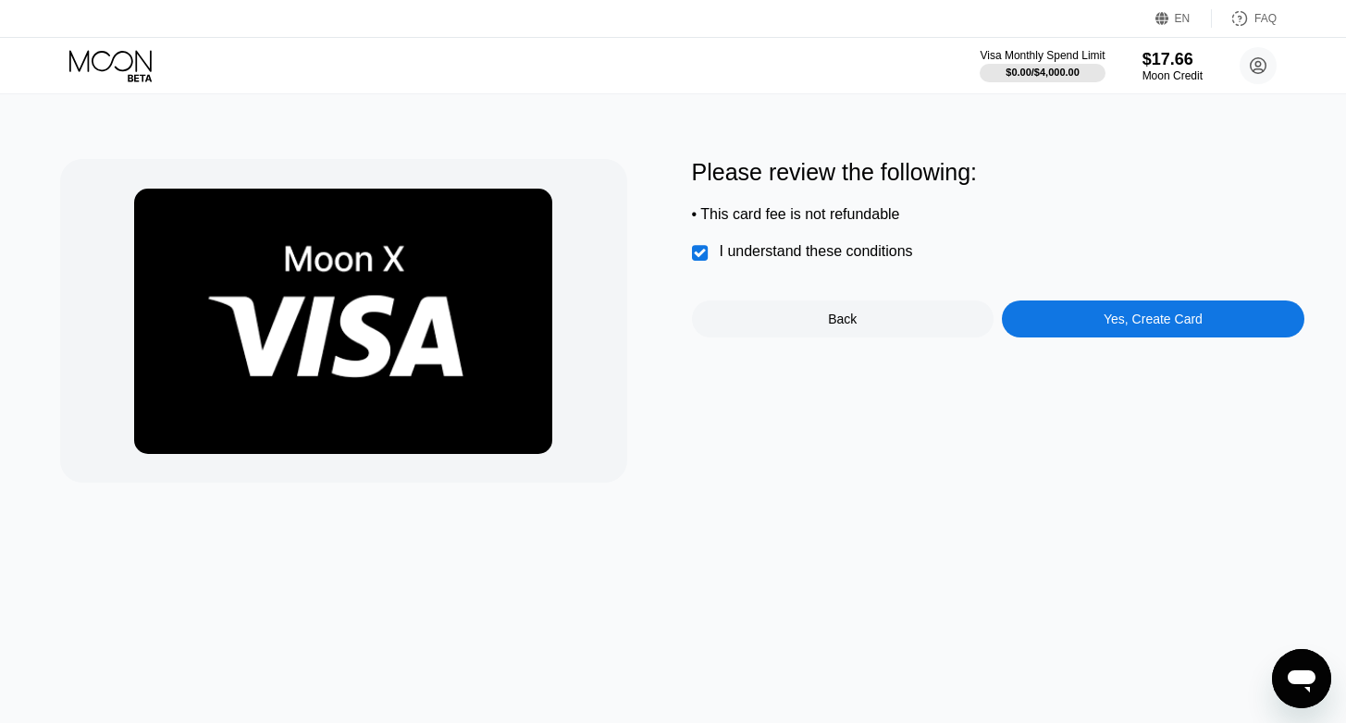
click at [1118, 326] on div "Yes, Create Card" at bounding box center [1152, 319] width 99 height 15
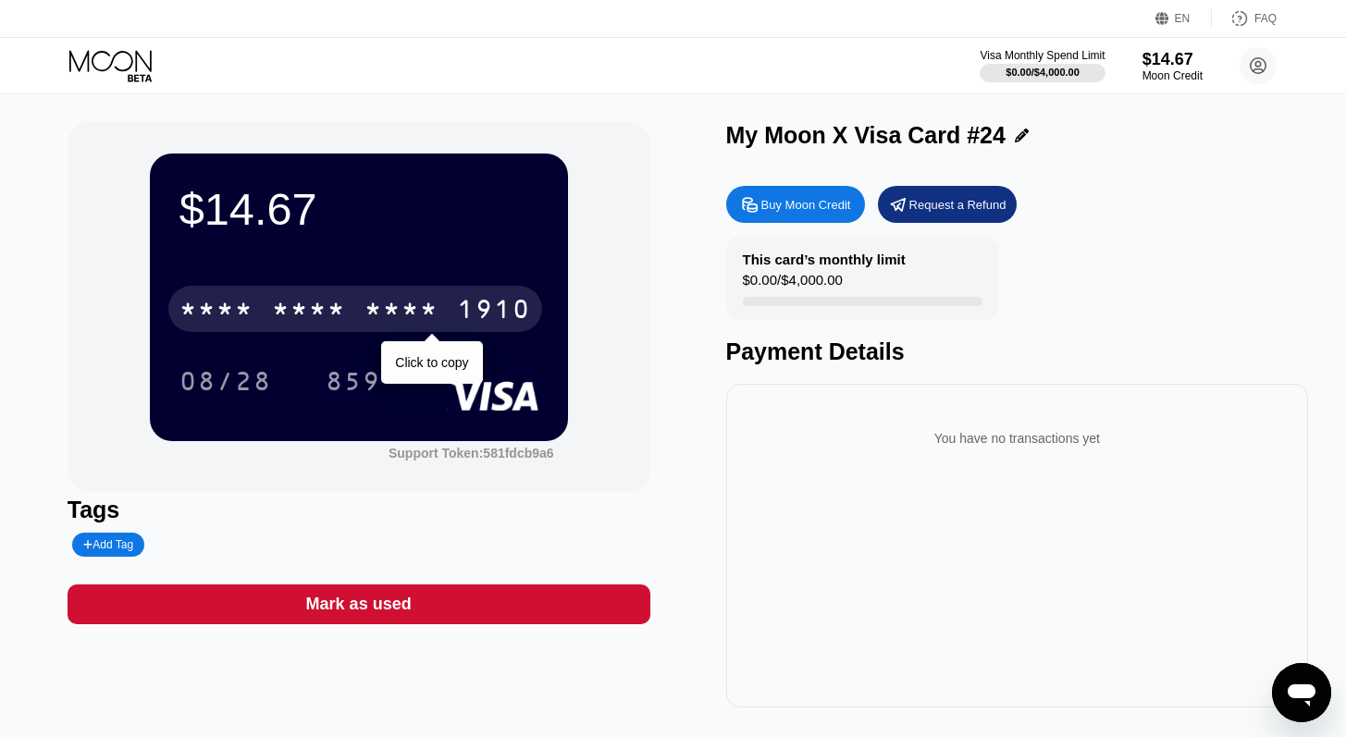
click at [484, 305] on div "1910" at bounding box center [494, 312] width 74 height 30
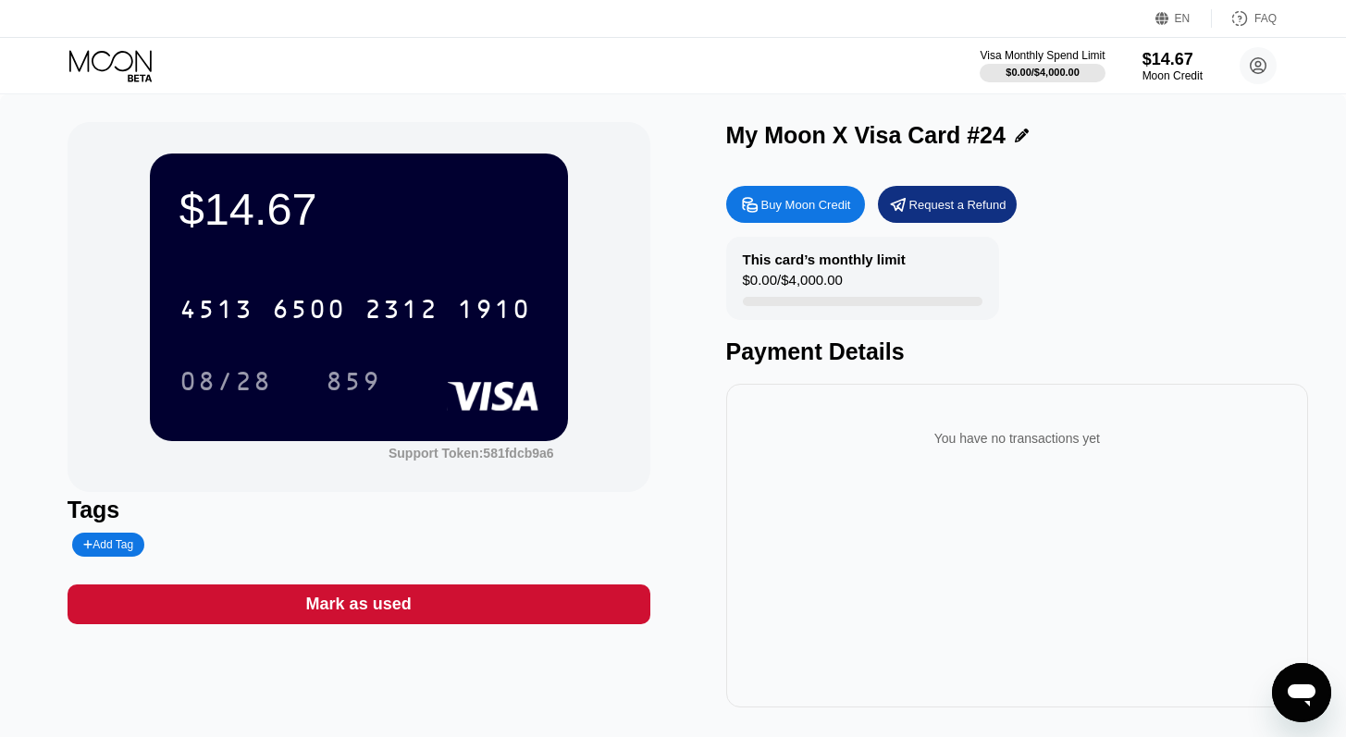
click at [152, 56] on icon at bounding box center [112, 66] width 86 height 32
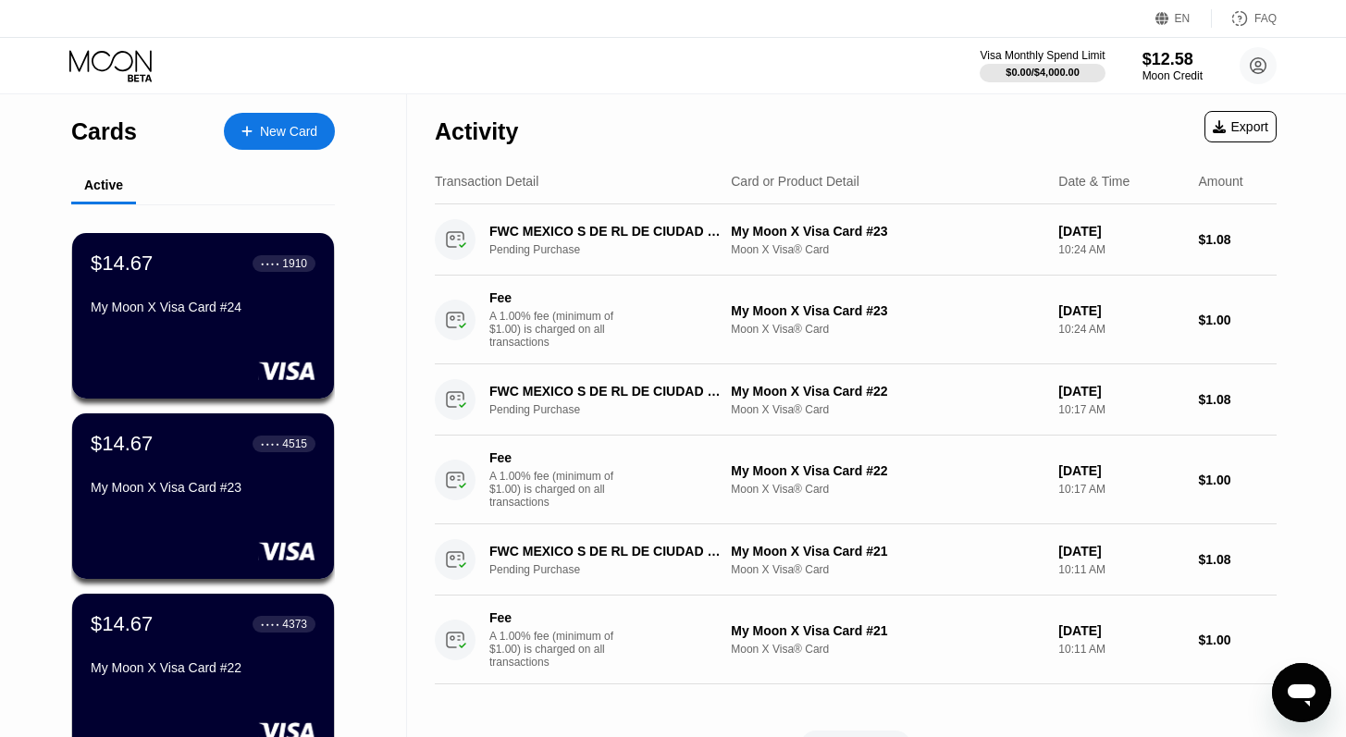
click at [291, 127] on div "New Card" at bounding box center [288, 132] width 57 height 16
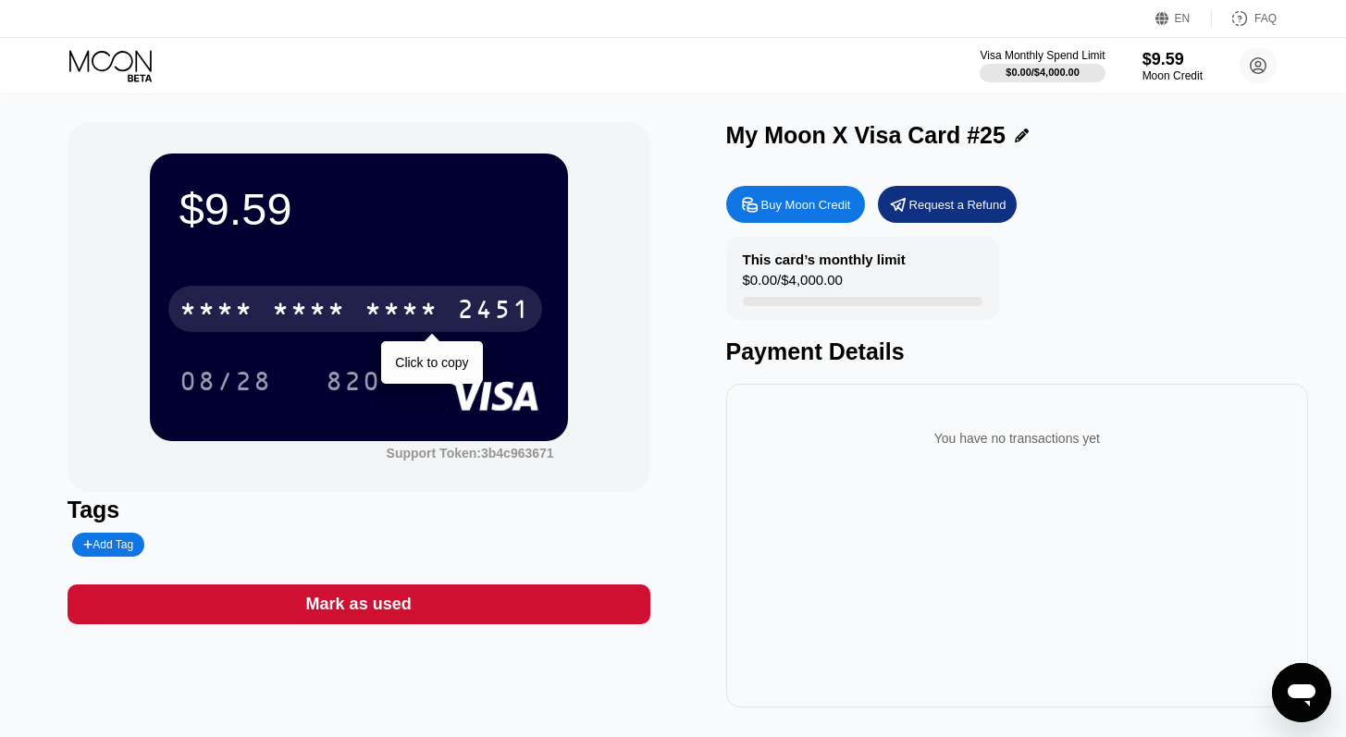
click at [437, 289] on div "* * * * * * * * * * * * 2451" at bounding box center [355, 309] width 374 height 46
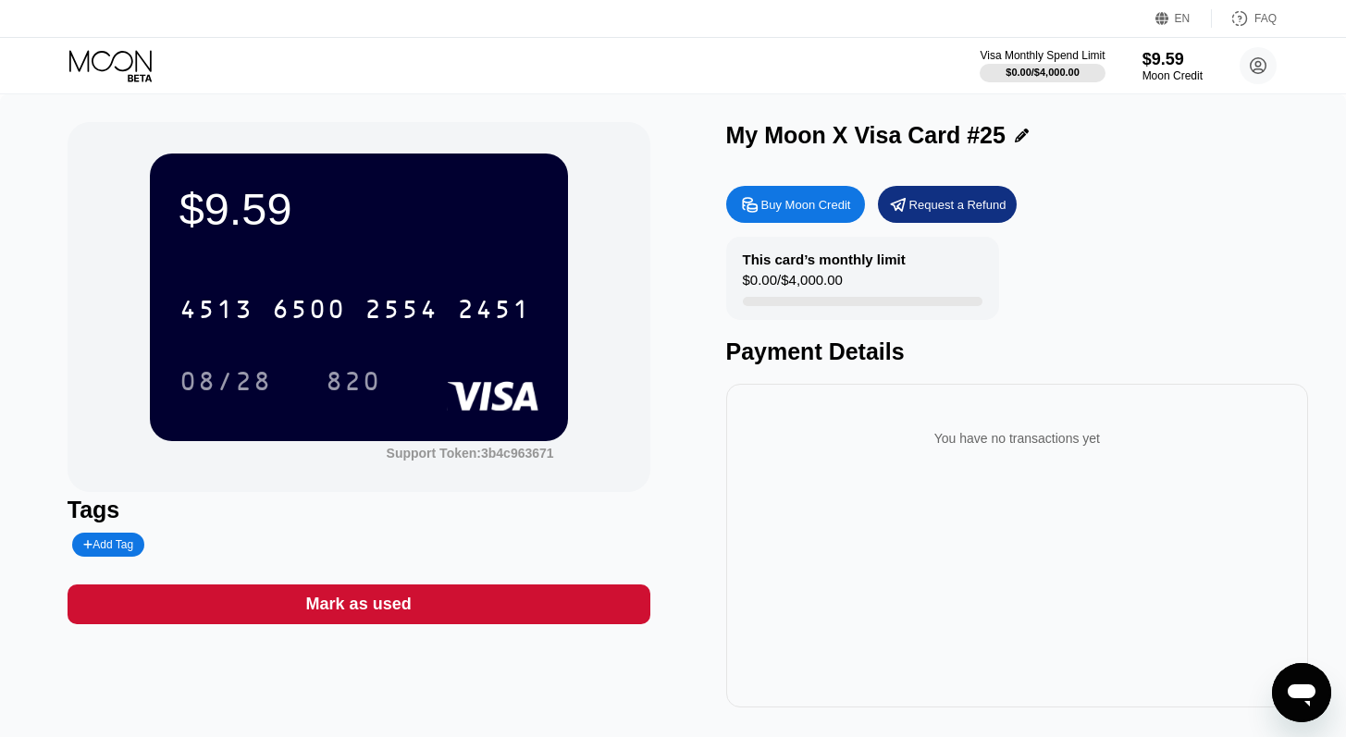
click at [116, 79] on icon at bounding box center [112, 66] width 86 height 32
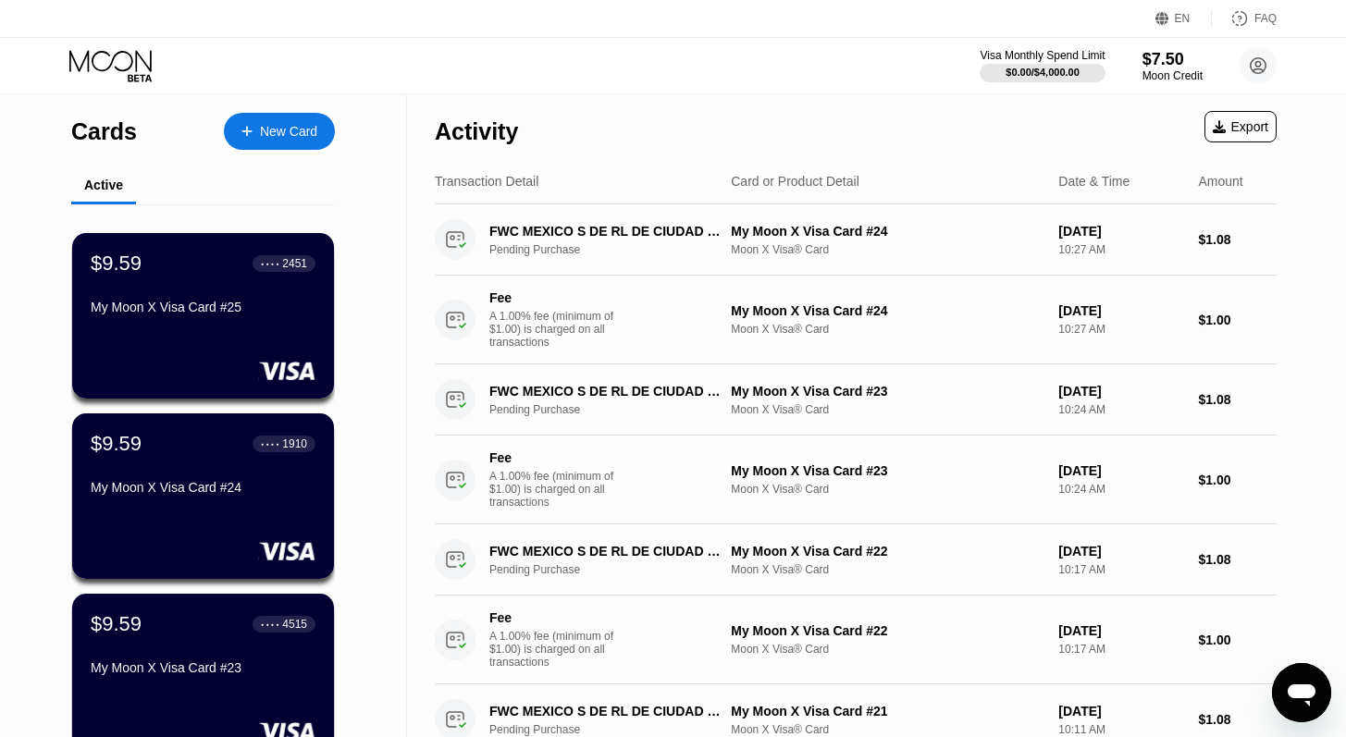
click at [121, 67] on icon at bounding box center [112, 66] width 86 height 32
click at [283, 134] on div "New Card" at bounding box center [288, 132] width 57 height 16
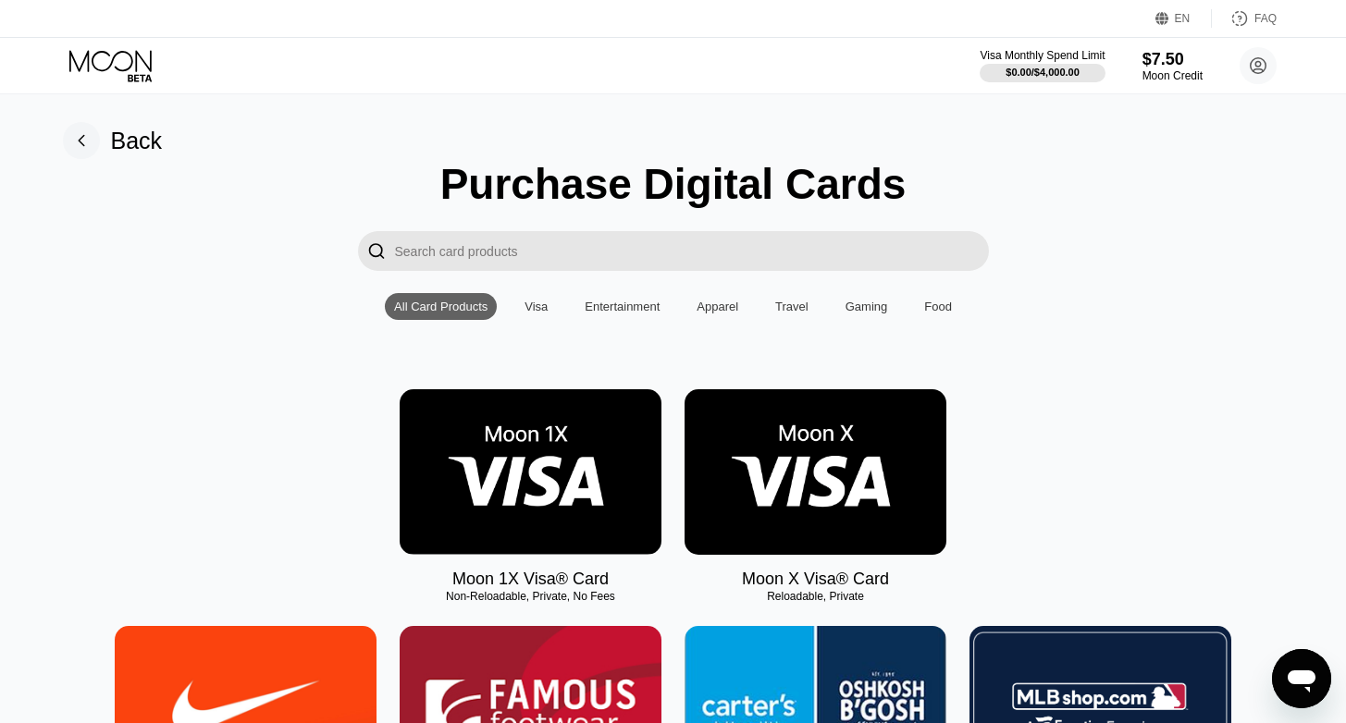
click at [839, 429] on img at bounding box center [815, 472] width 262 height 166
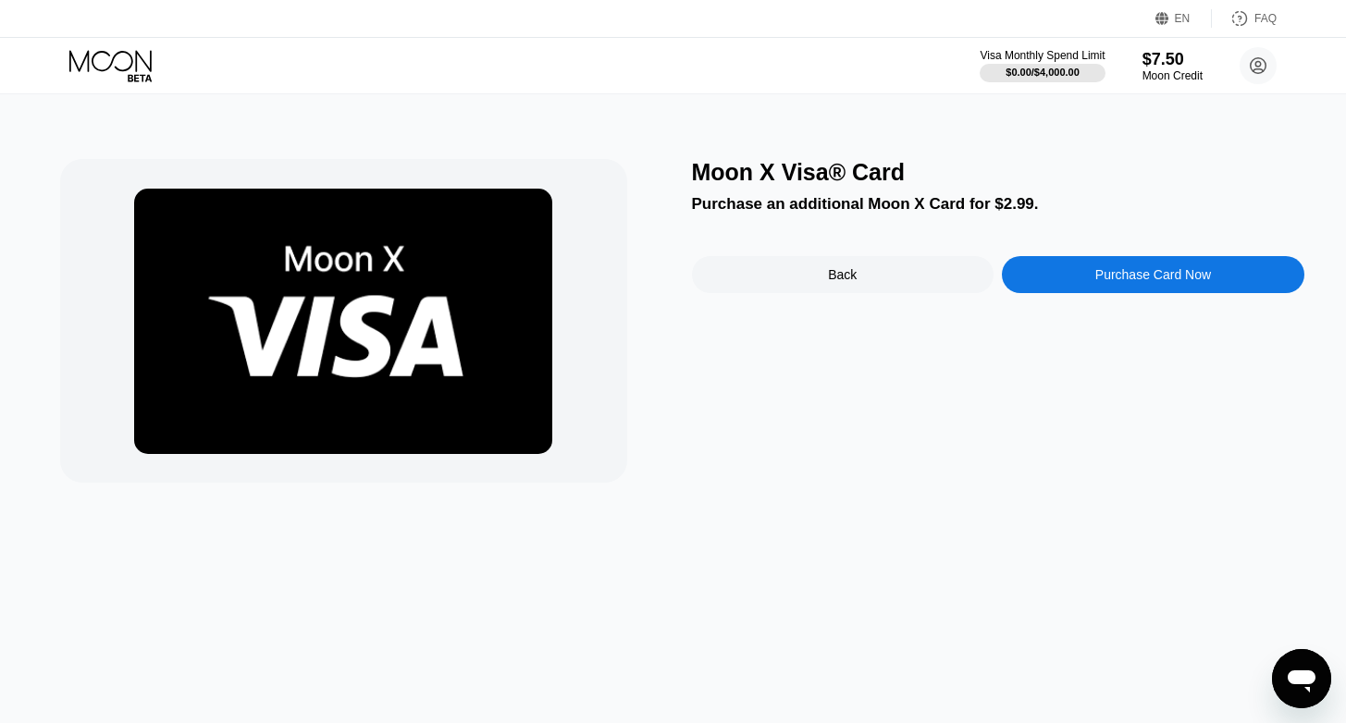
click at [1095, 281] on div "Purchase Card Now" at bounding box center [1153, 274] width 116 height 15
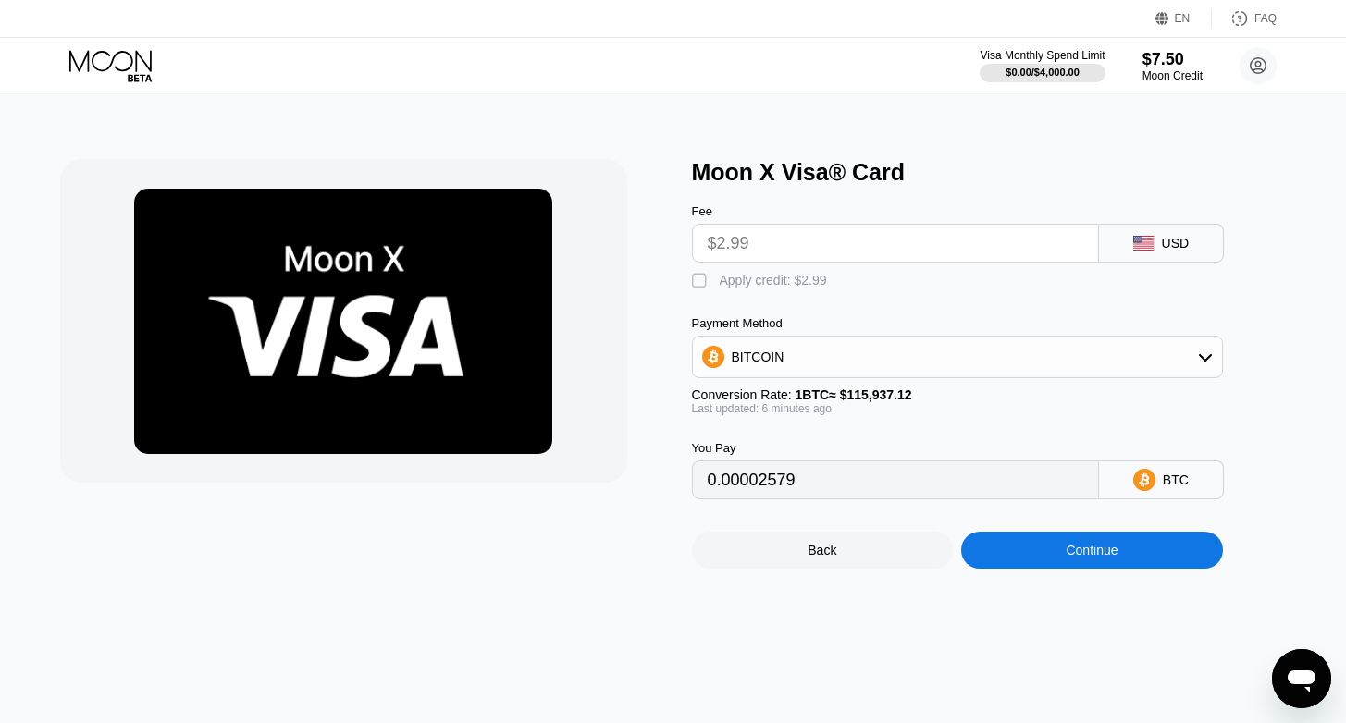
click at [723, 285] on div "Apply credit: $2.99" at bounding box center [772, 280] width 107 height 15
type input "0"
click at [1055, 547] on div "Continue" at bounding box center [1092, 550] width 262 height 37
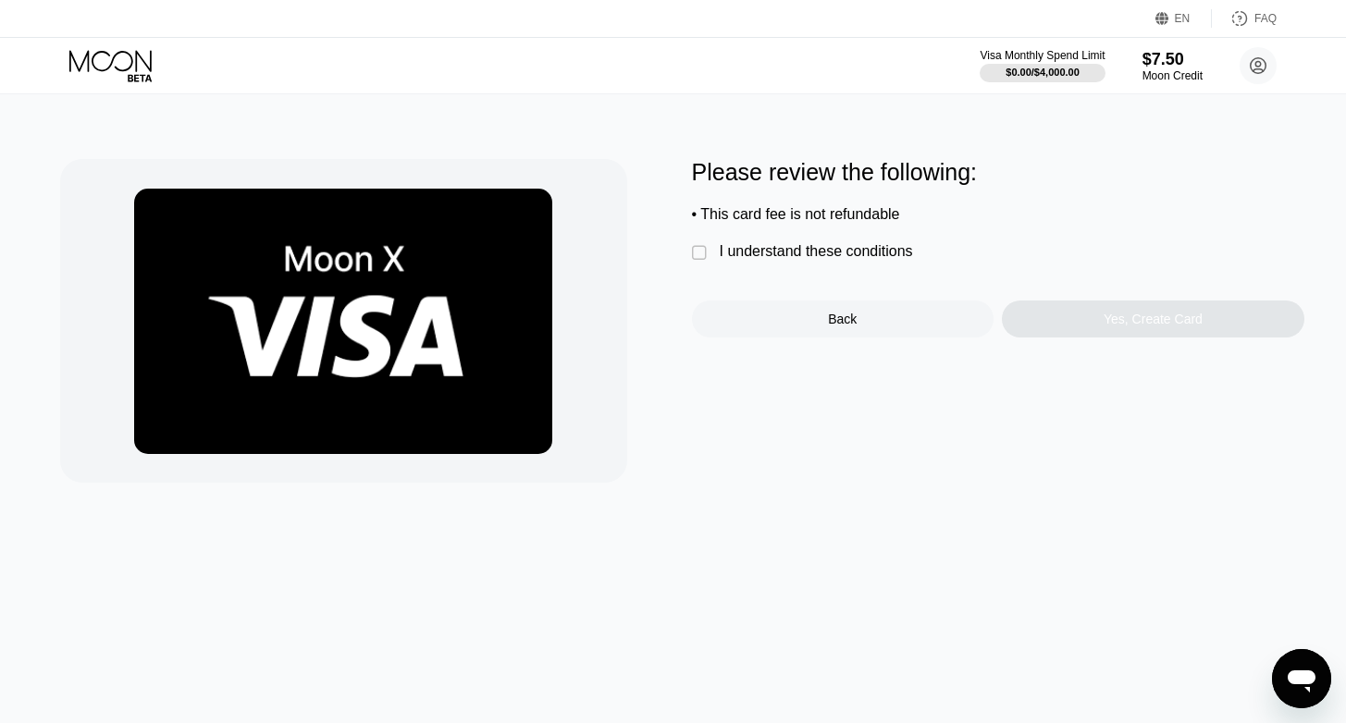
click at [771, 245] on div "I understand these conditions" at bounding box center [815, 251] width 193 height 17
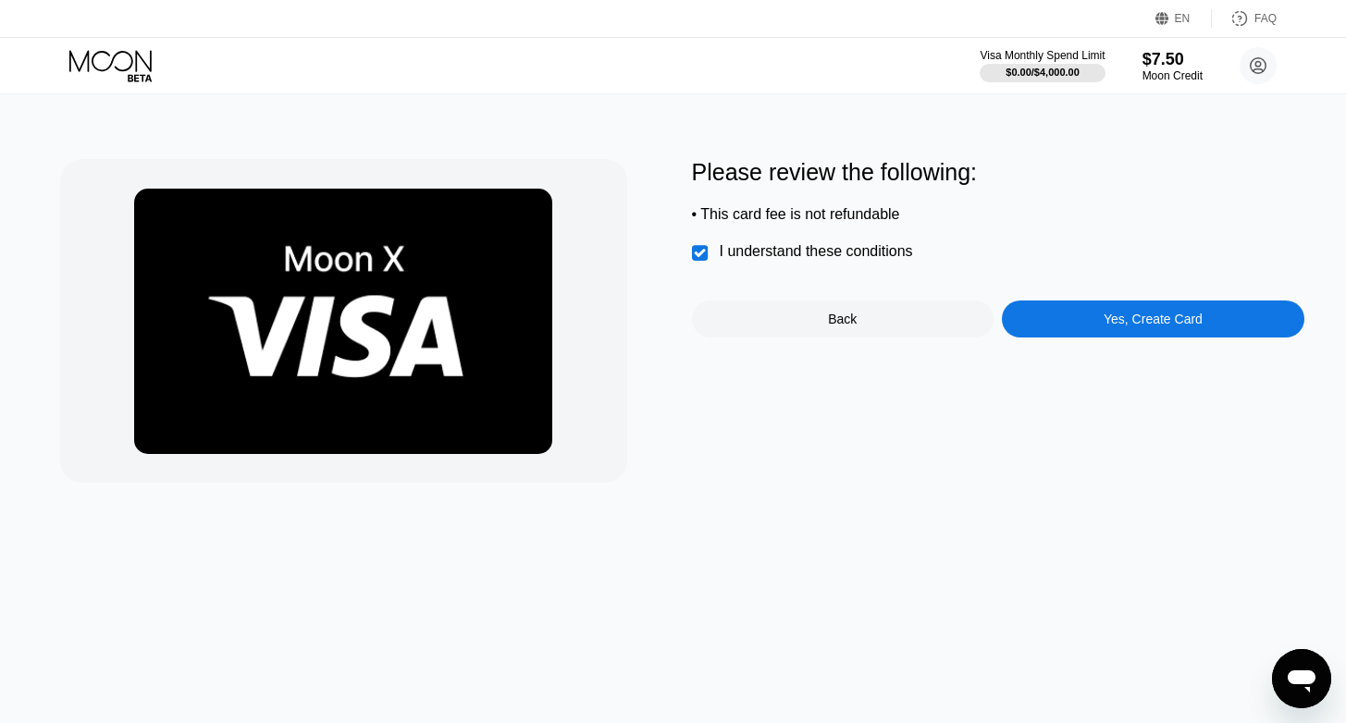
click at [1145, 329] on div "Yes, Create Card" at bounding box center [1153, 319] width 302 height 37
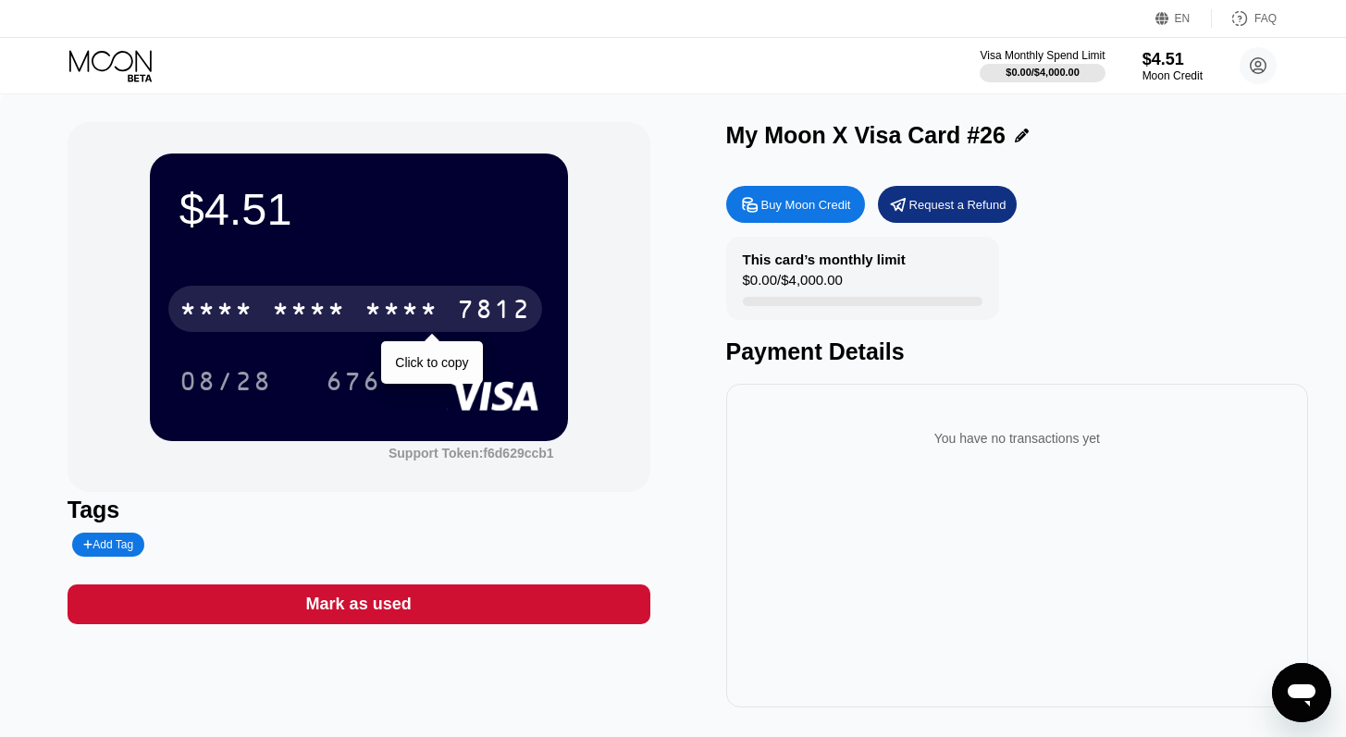
click at [476, 315] on div "7812" at bounding box center [494, 312] width 74 height 30
click at [506, 320] on div "7812" at bounding box center [494, 312] width 74 height 30
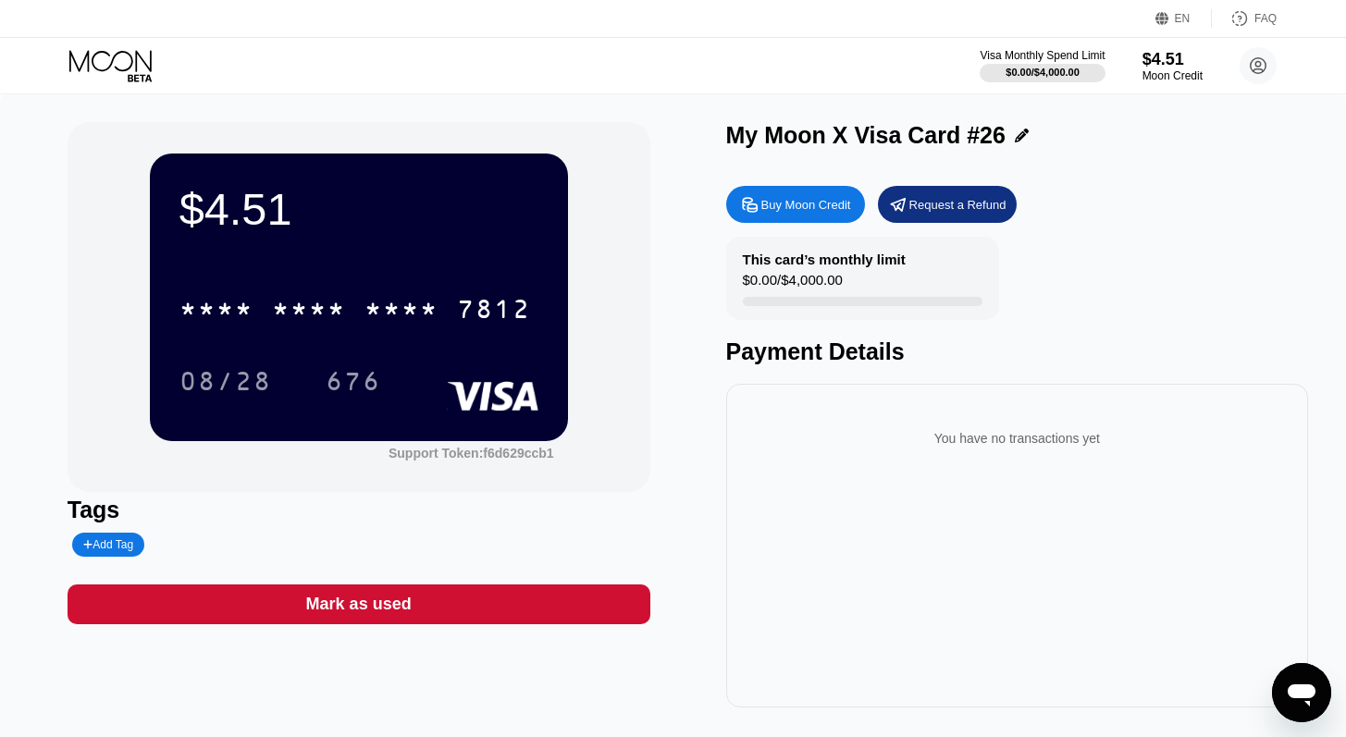
click at [124, 67] on icon at bounding box center [112, 66] width 86 height 32
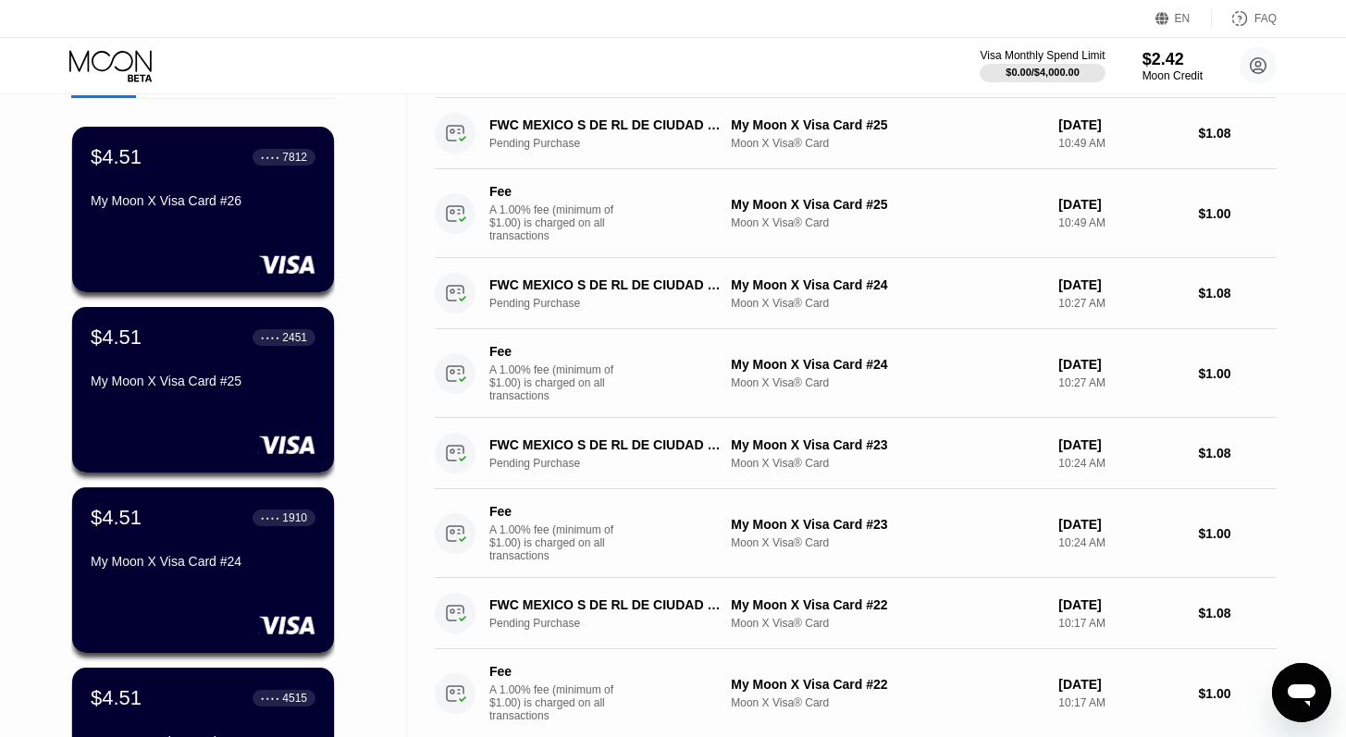
scroll to position [14, 0]
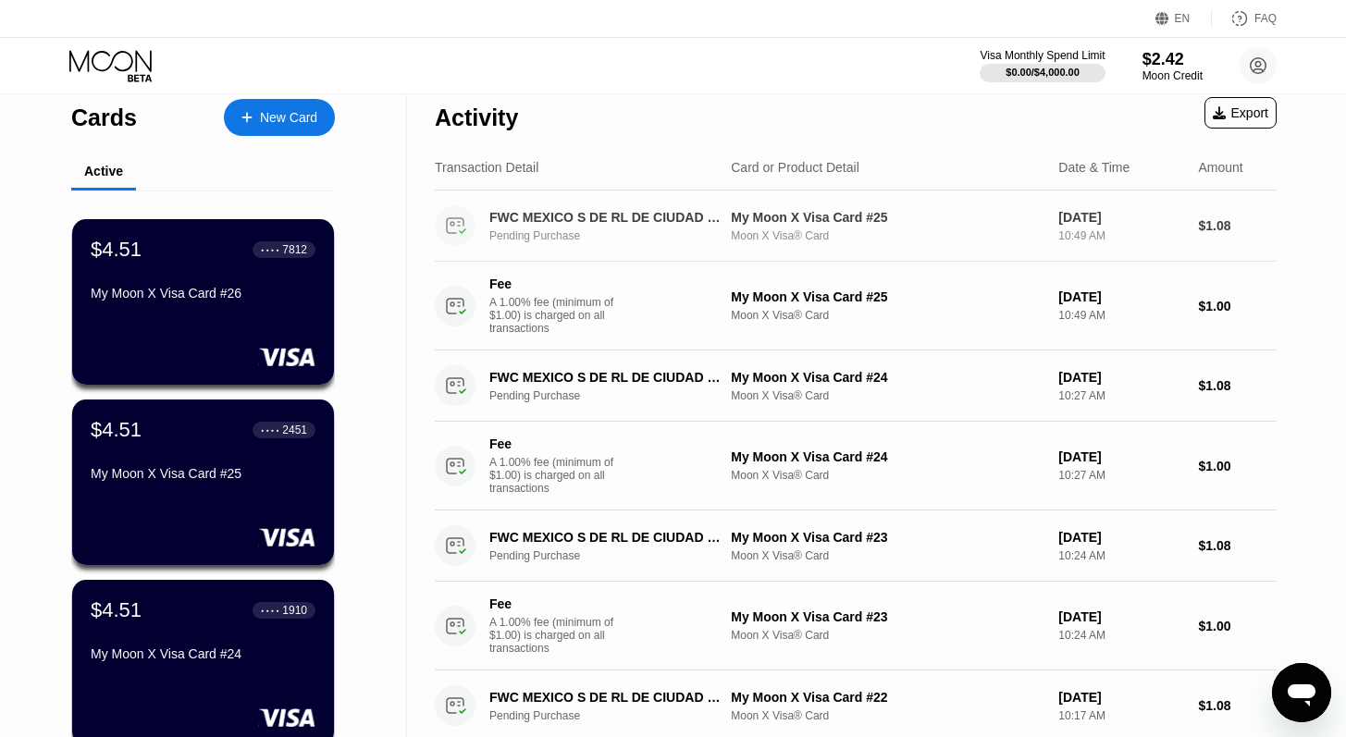
click at [572, 236] on div "Pending Purchase" at bounding box center [615, 235] width 253 height 13
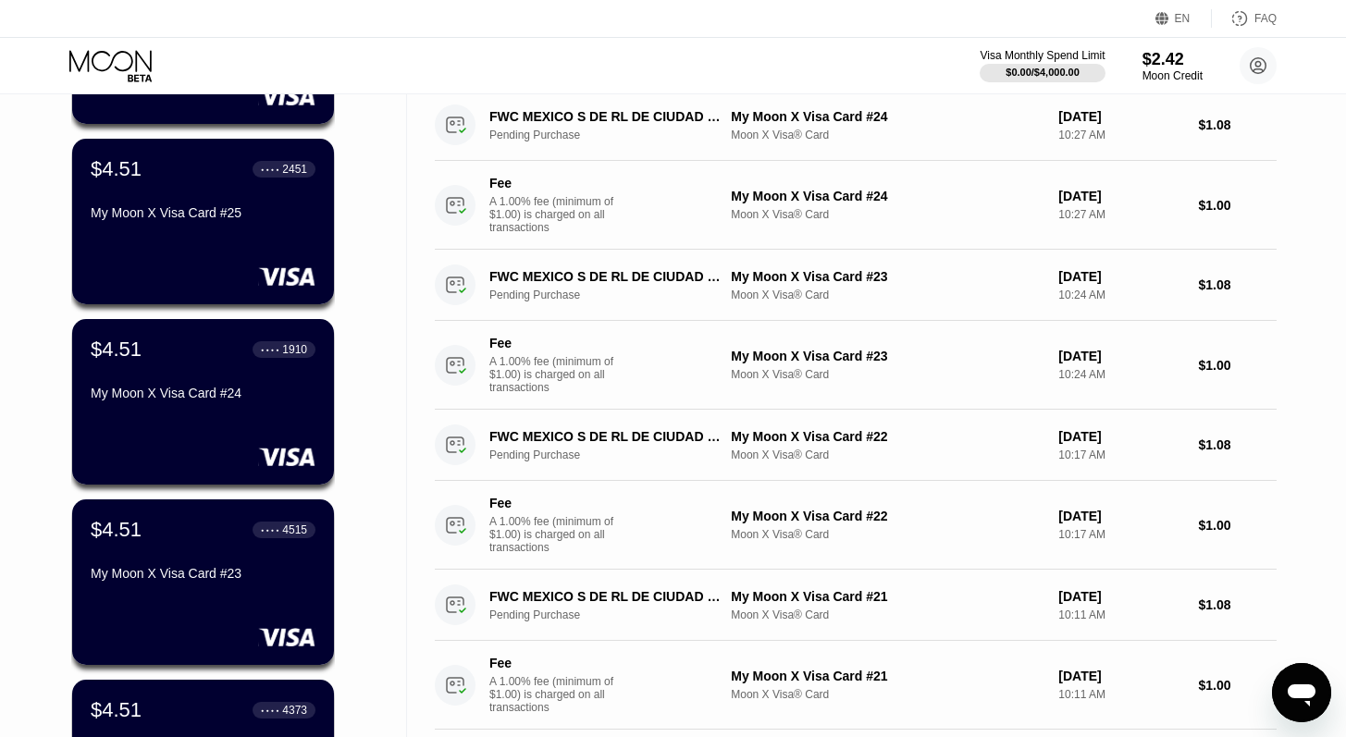
scroll to position [166, 0]
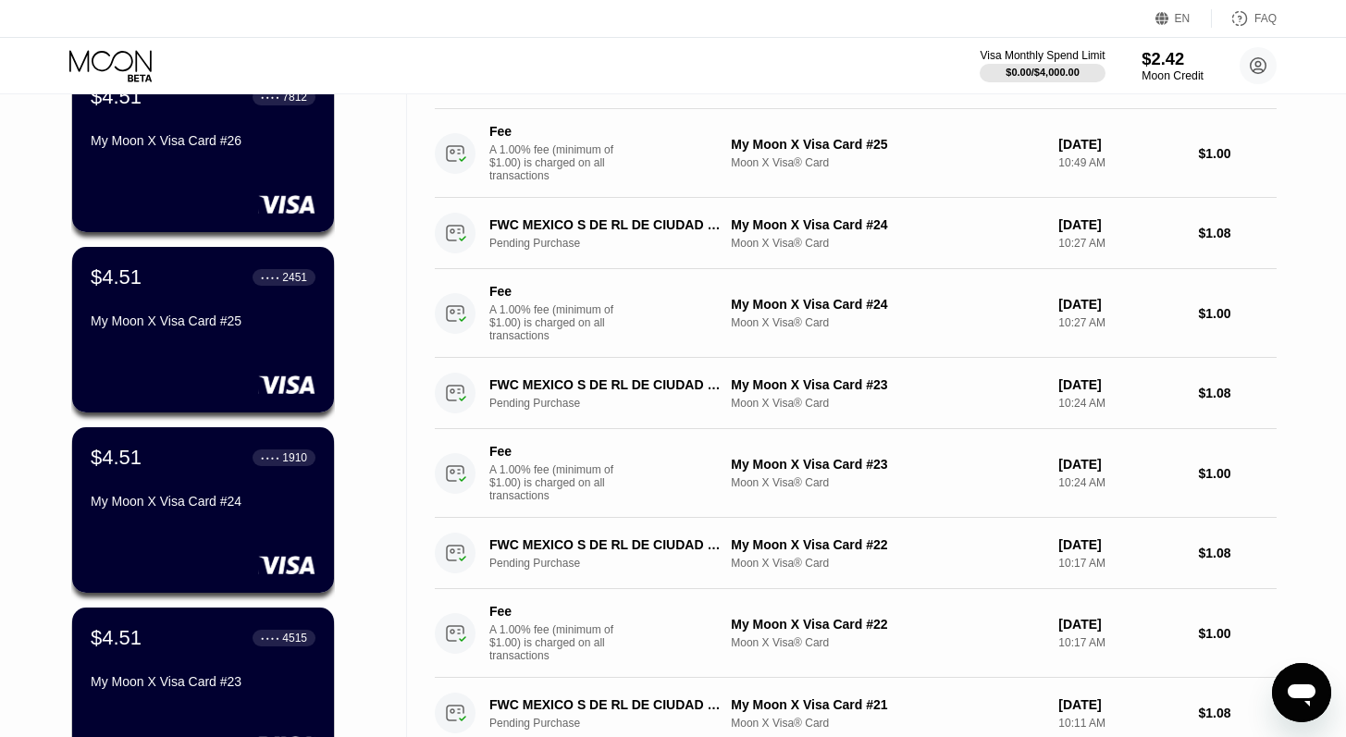
click at [1168, 60] on div "$2.42" at bounding box center [1172, 58] width 62 height 19
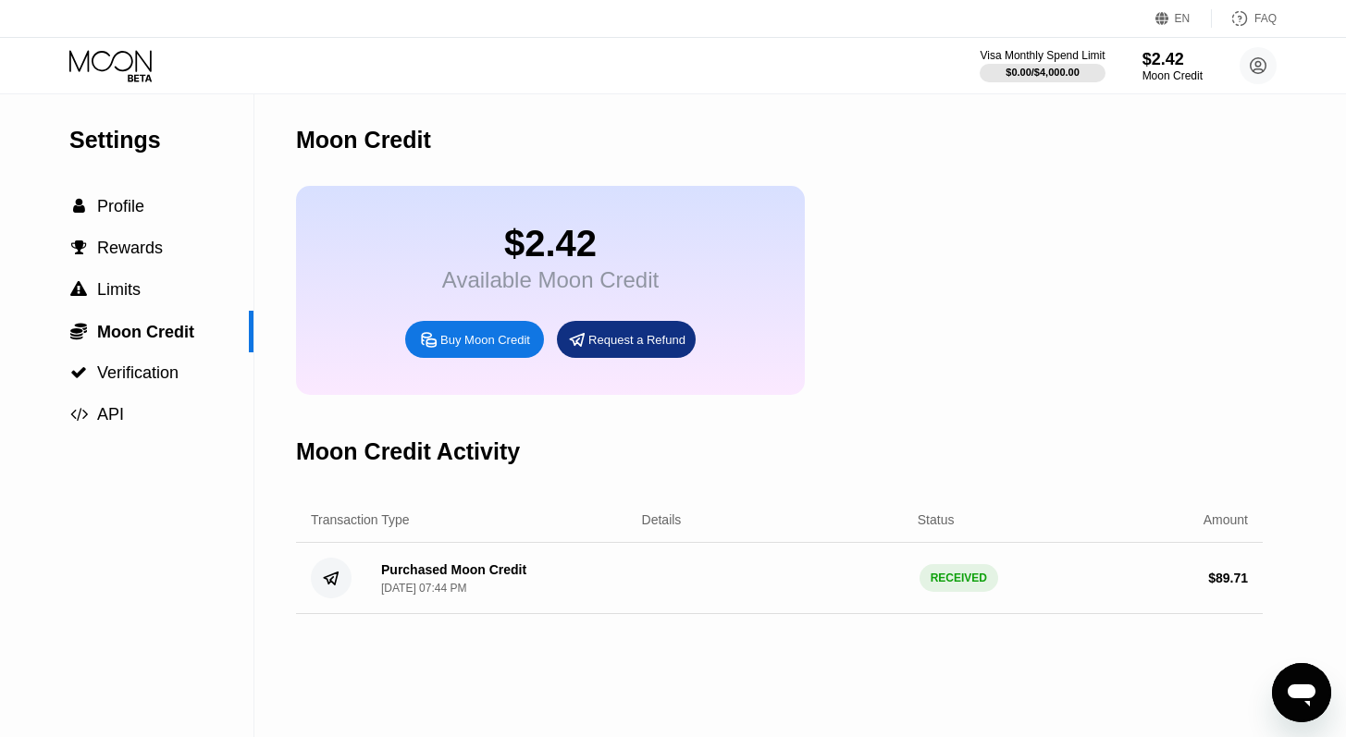
click at [467, 337] on div "Buy Moon Credit" at bounding box center [485, 340] width 90 height 16
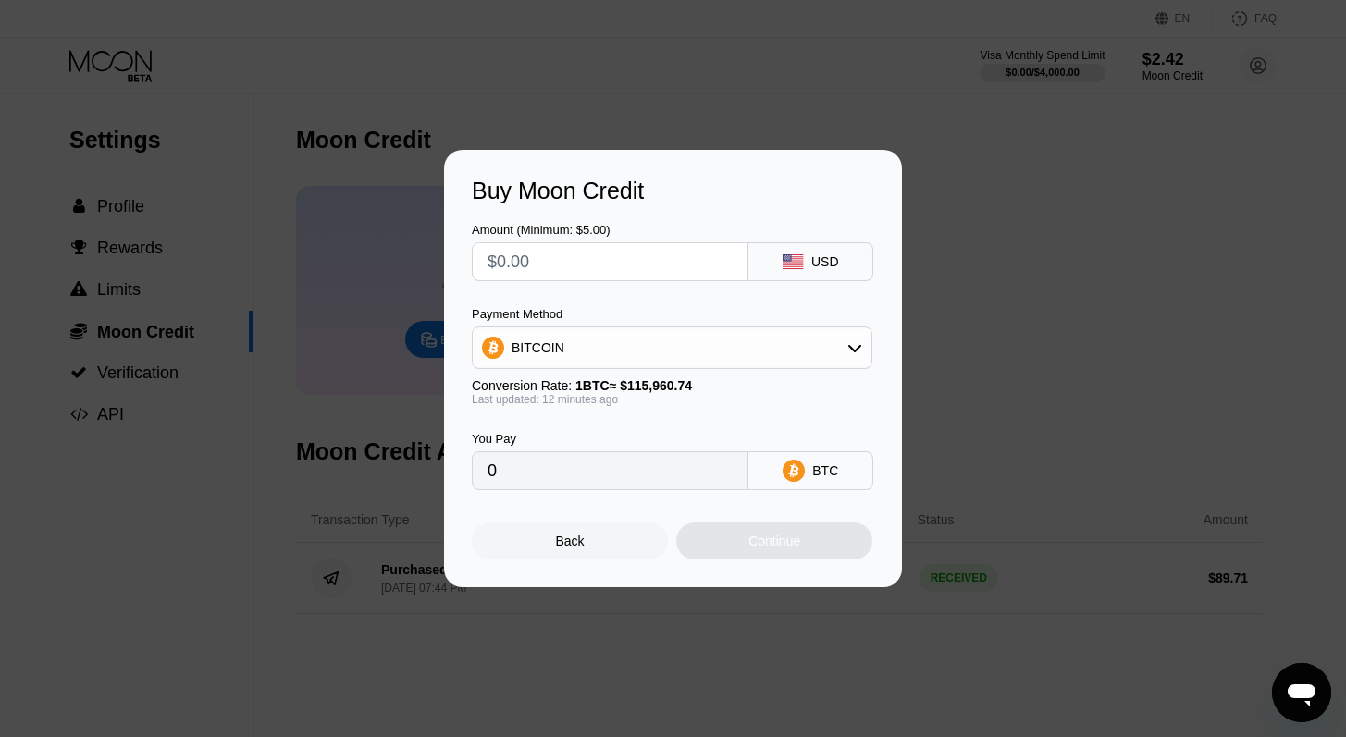
click at [565, 277] on input "text" at bounding box center [609, 261] width 245 height 37
drag, startPoint x: 578, startPoint y: 267, endPoint x: 508, endPoint y: 264, distance: 70.4
click at [508, 264] on input "text" at bounding box center [609, 261] width 245 height 37
type input "$20"
type input "0.00017252"
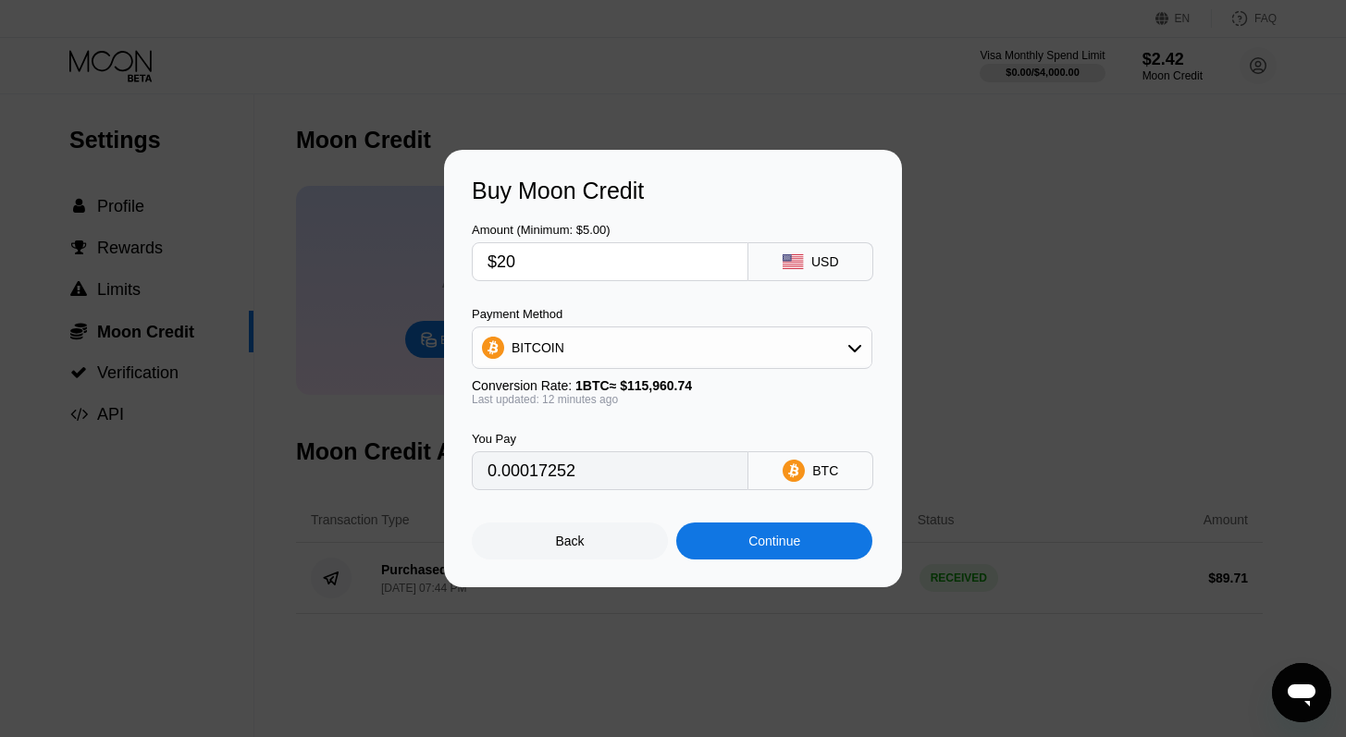
type input "$20"
click at [779, 559] on div "Continue" at bounding box center [774, 541] width 196 height 37
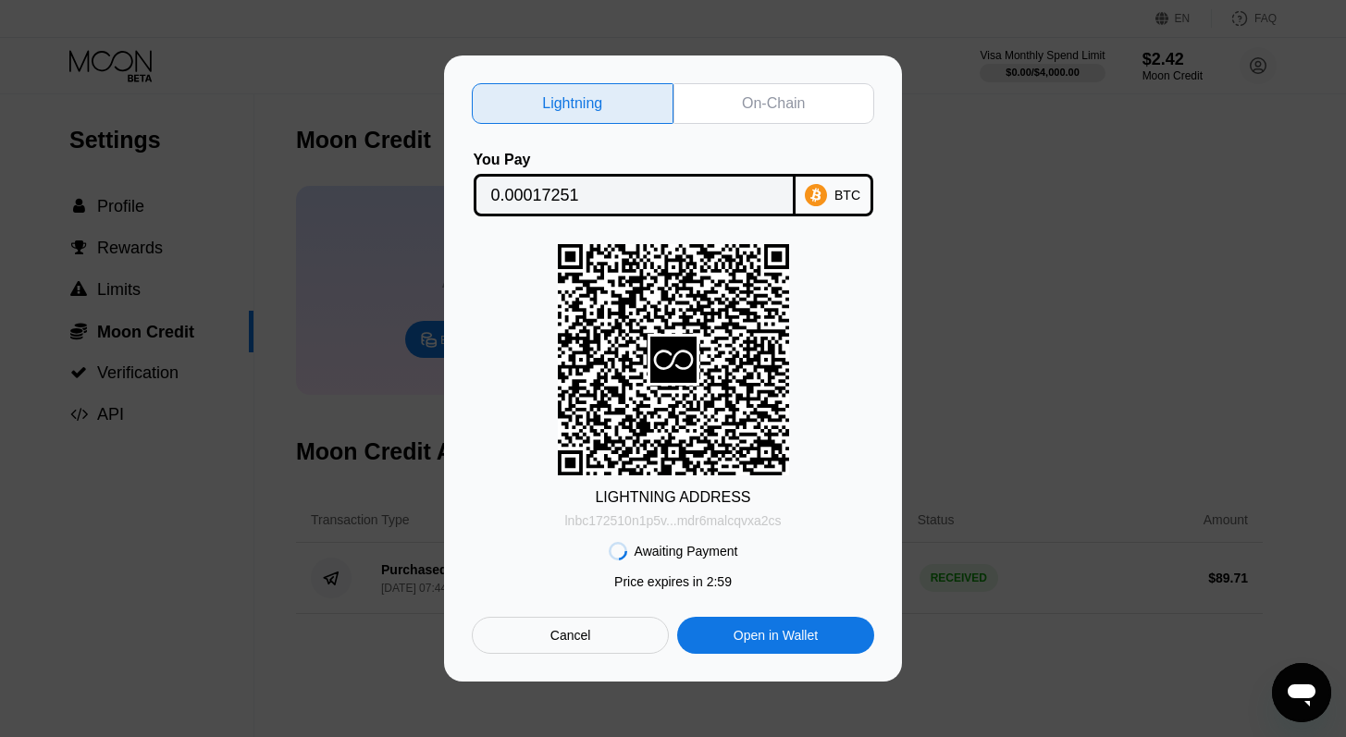
click at [681, 516] on div "lnbc172510n1p5v...mdr6malcqvxa2cs" at bounding box center [673, 520] width 216 height 15
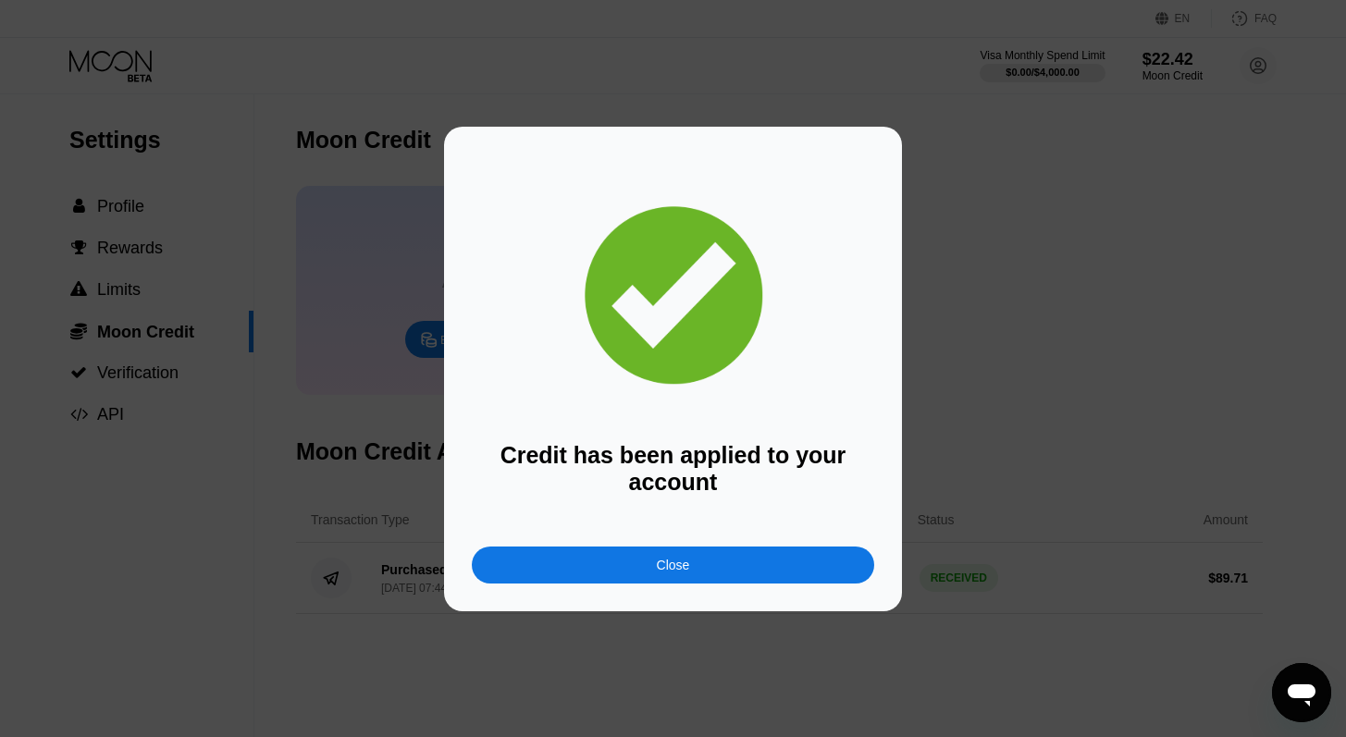
click at [629, 544] on div "Credit has been applied to your account Close" at bounding box center [673, 368] width 402 height 429
click at [670, 559] on div "Close" at bounding box center [673, 565] width 33 height 15
